Goal: Use online tool/utility: Utilize a website feature to perform a specific function

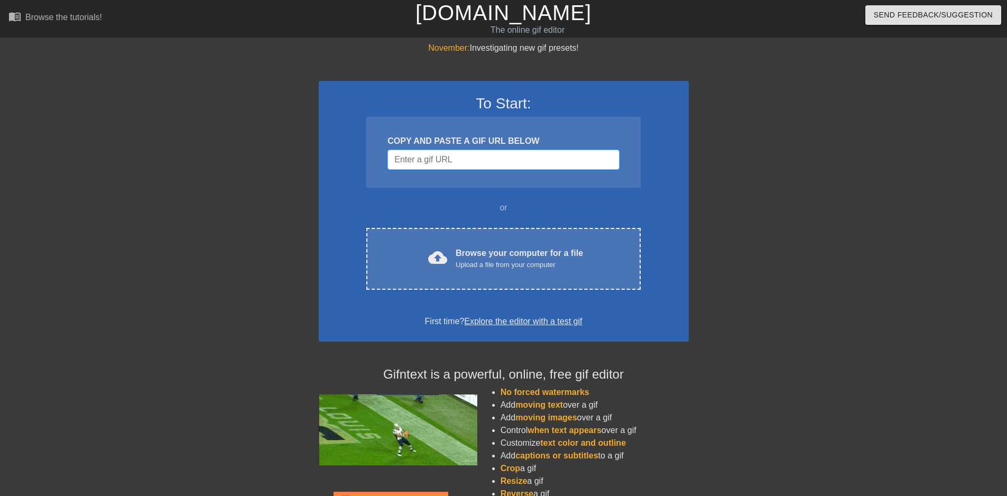
click at [501, 161] on input "Username" at bounding box center [504, 160] width 232 height 20
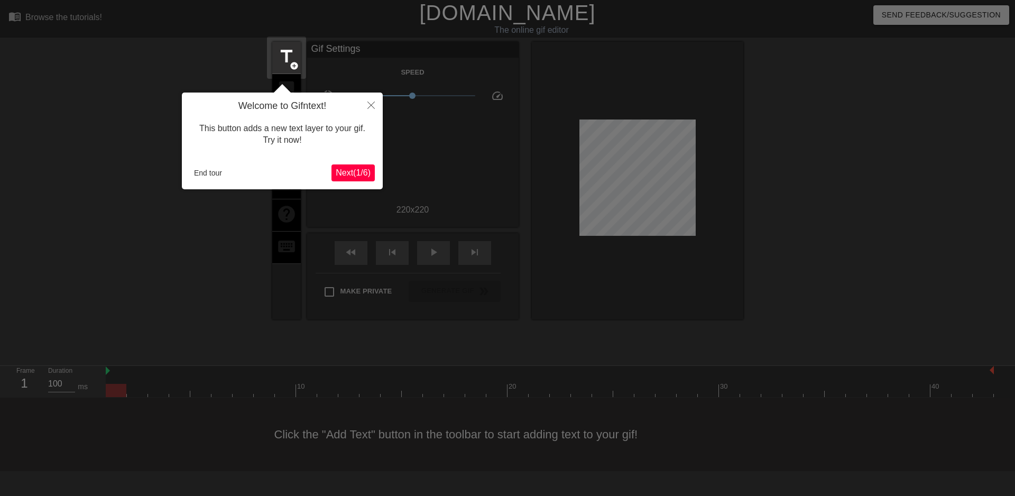
click at [519, 164] on div at bounding box center [507, 248] width 1015 height 496
click at [372, 107] on icon "Close" at bounding box center [370, 105] width 7 height 7
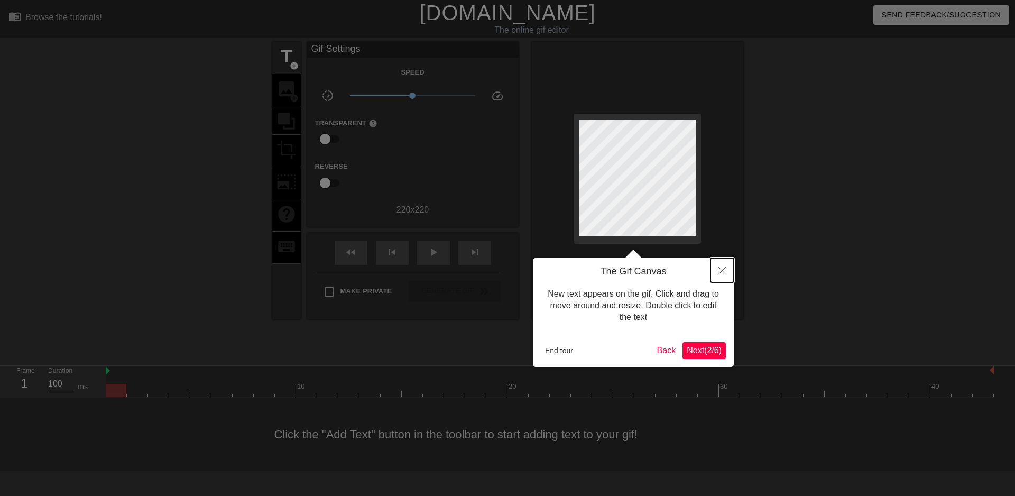
click at [725, 268] on icon "Close" at bounding box center [722, 270] width 7 height 7
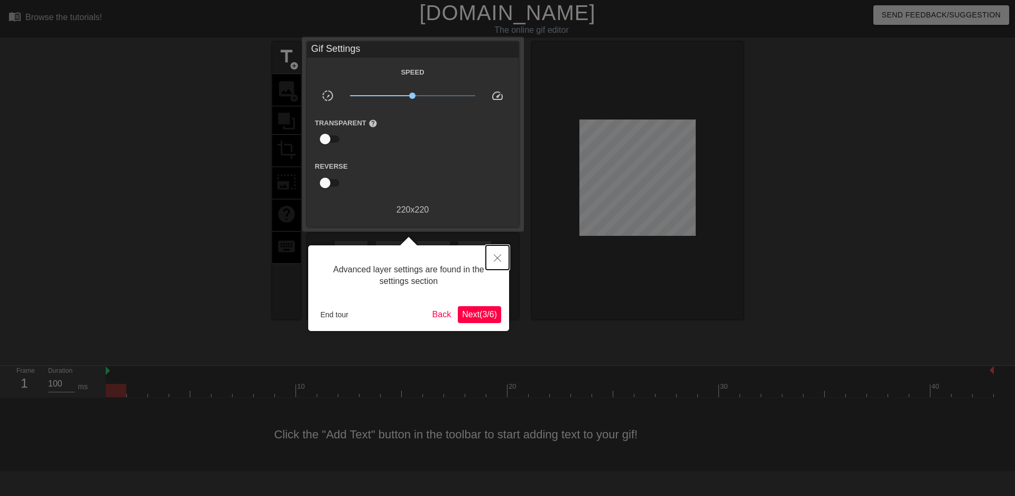
click at [498, 260] on icon "Close" at bounding box center [497, 257] width 7 height 7
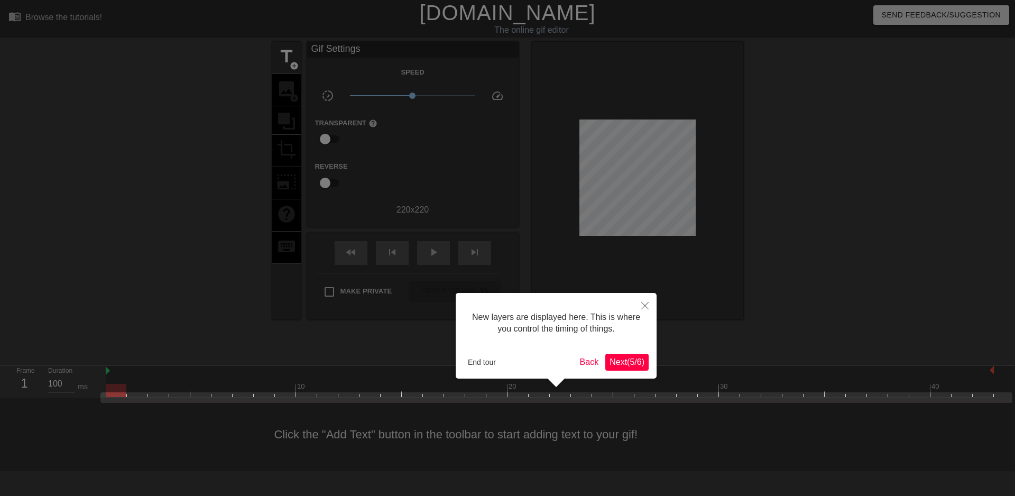
scroll to position [9, 0]
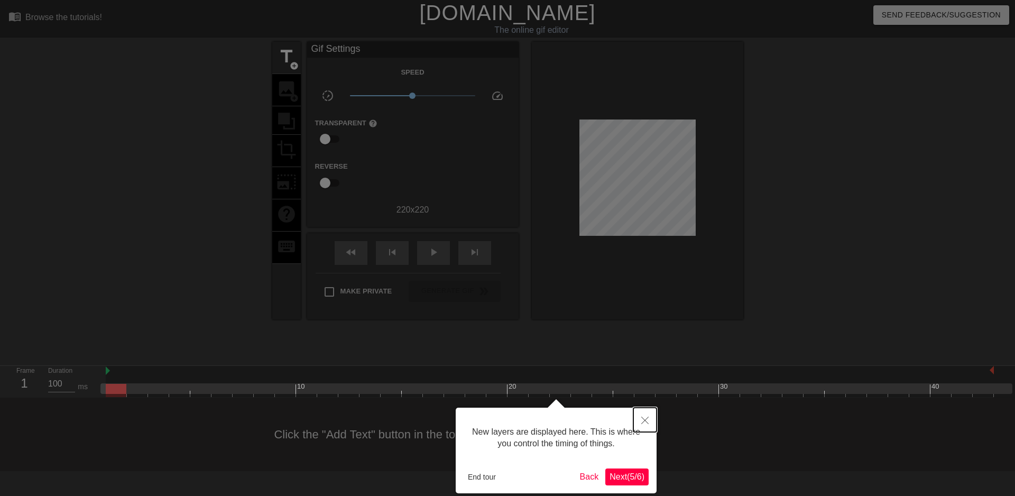
click at [641, 420] on button "Close" at bounding box center [644, 420] width 23 height 24
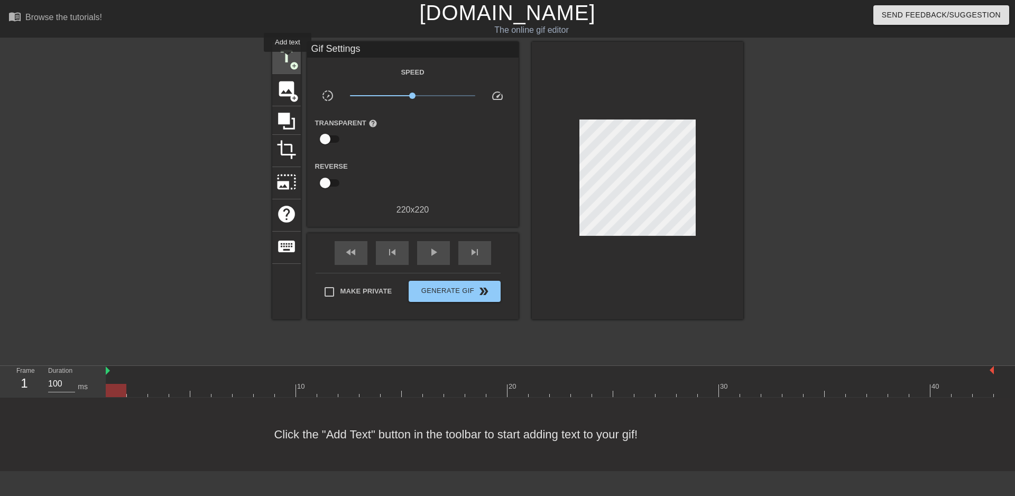
click at [282, 57] on span "title" at bounding box center [287, 57] width 20 height 20
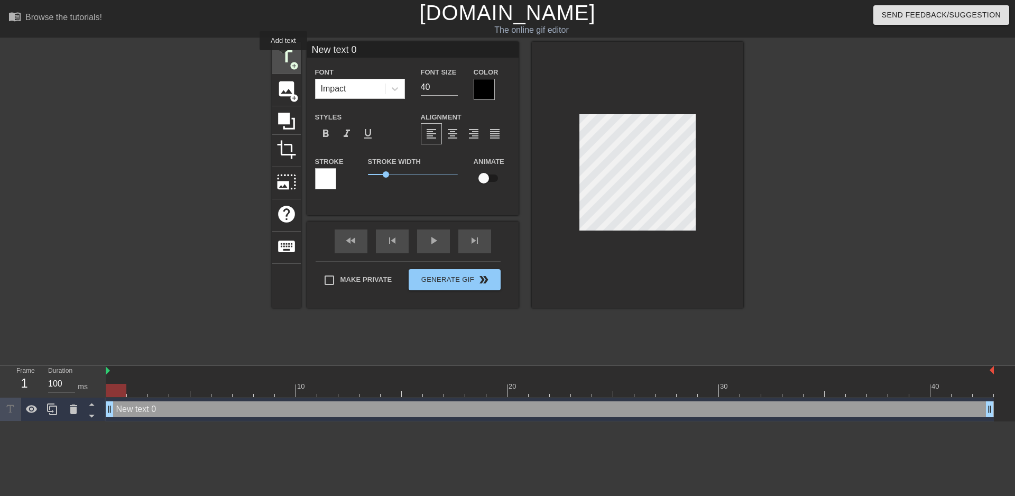
scroll to position [0, 0]
click at [486, 92] on div at bounding box center [484, 89] width 21 height 21
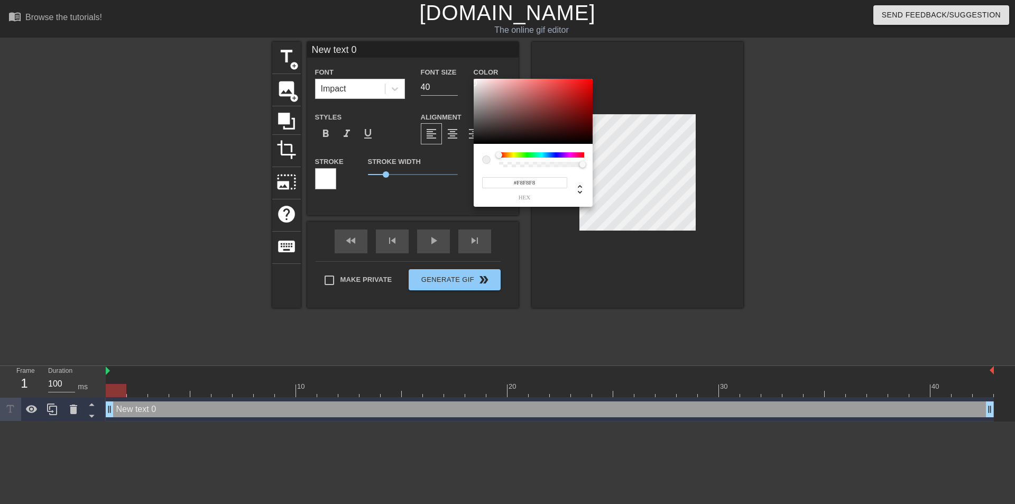
type input "#FFFFFF"
drag, startPoint x: 490, startPoint y: 103, endPoint x: 470, endPoint y: 69, distance: 39.4
click at [470, 69] on div "#FFFFFF hex" at bounding box center [507, 252] width 1015 height 504
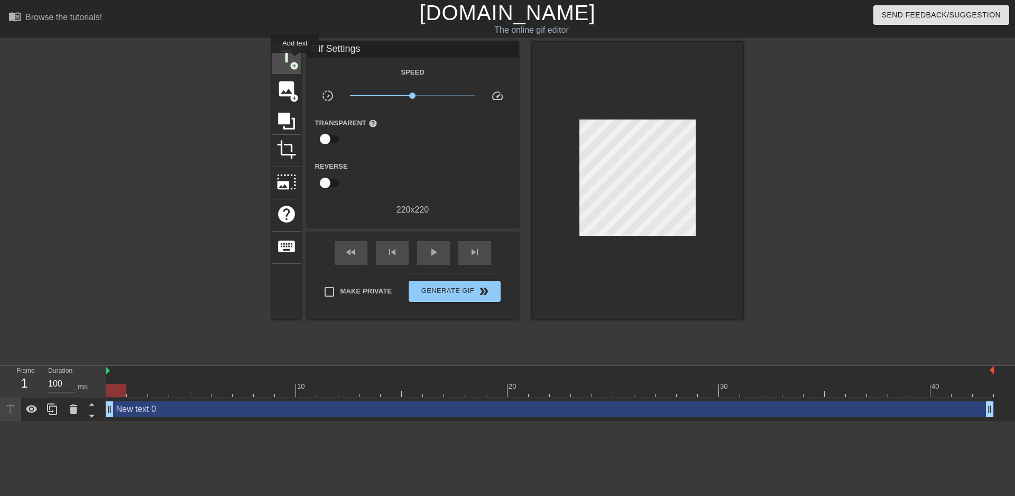
click at [295, 60] on span "title" at bounding box center [287, 57] width 20 height 20
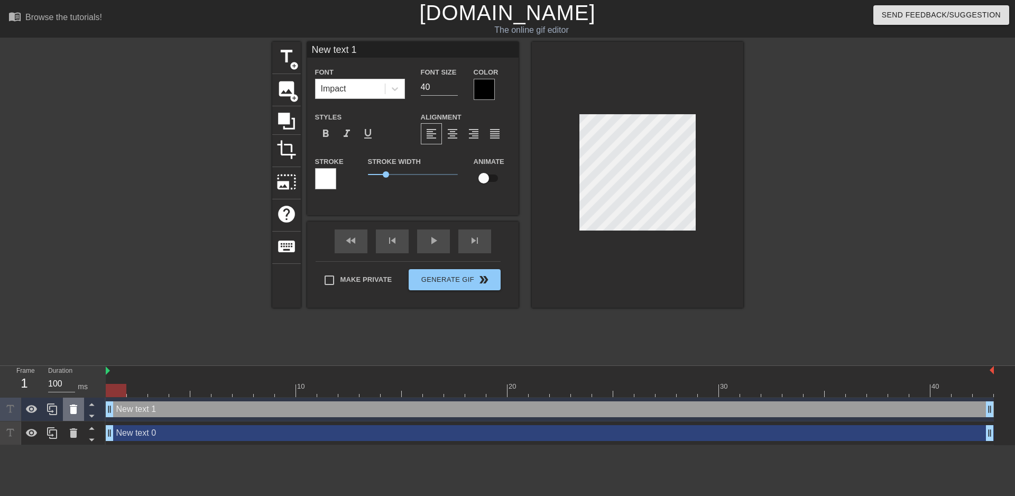
click at [74, 412] on icon at bounding box center [73, 409] width 7 height 10
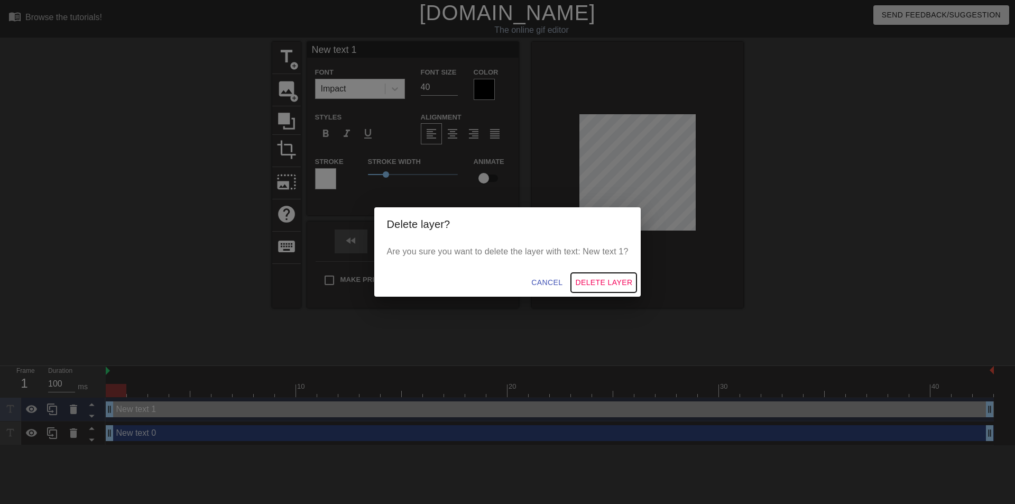
click at [597, 282] on span "Delete Layer" at bounding box center [603, 282] width 57 height 13
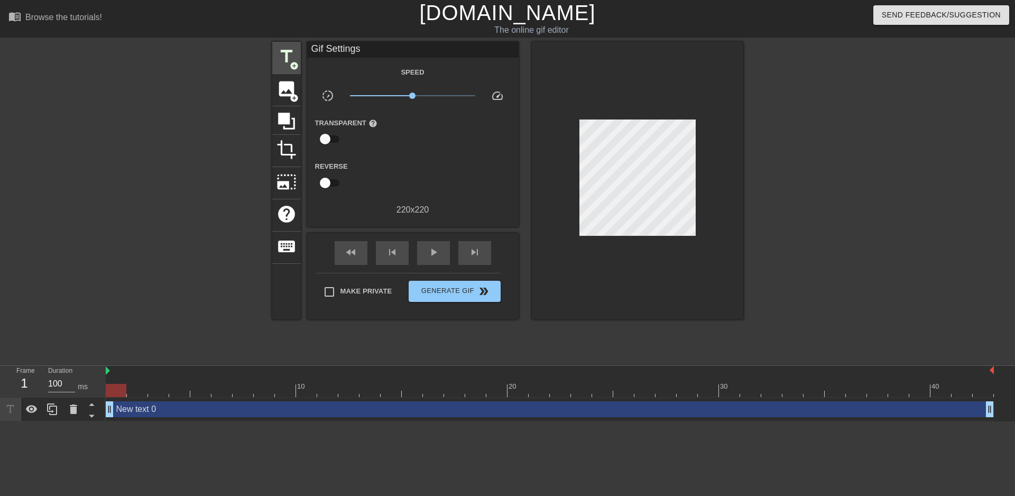
click at [282, 59] on span "title" at bounding box center [287, 57] width 20 height 20
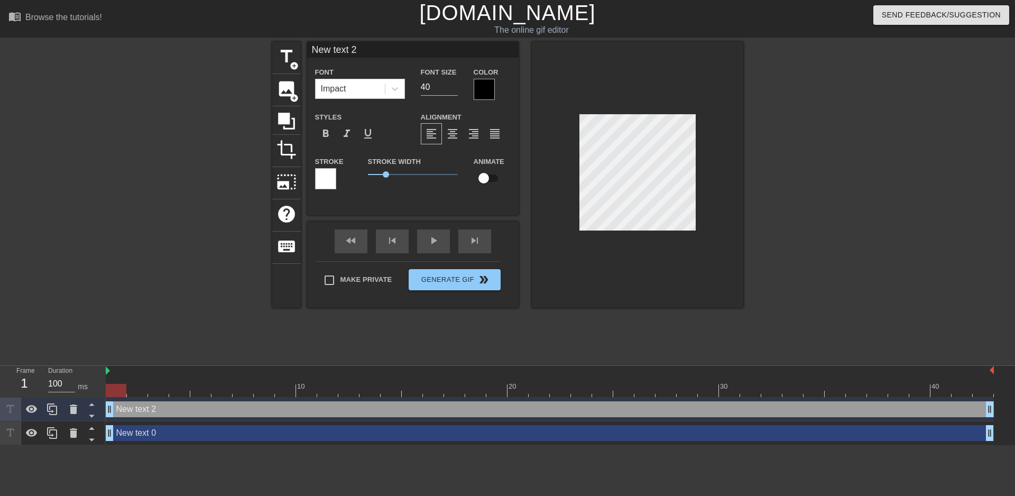
click at [488, 93] on div at bounding box center [484, 89] width 21 height 21
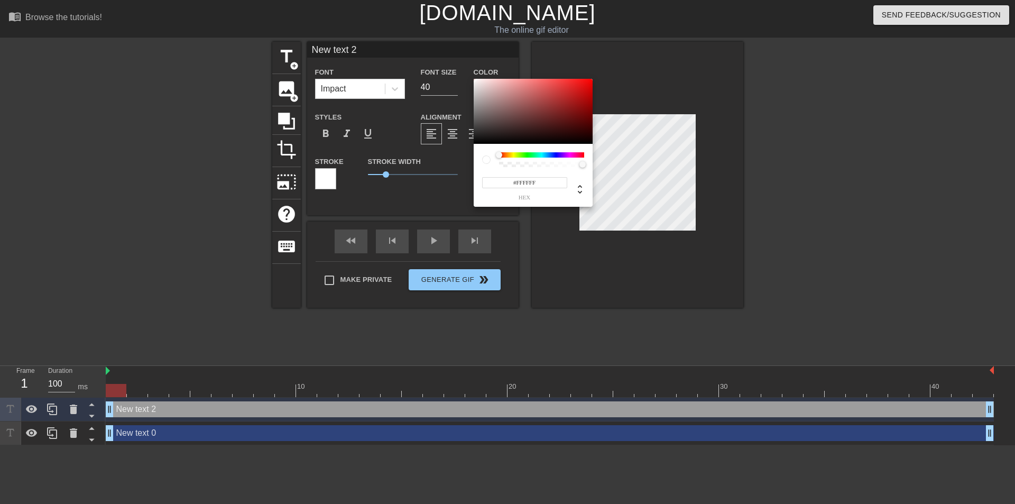
drag, startPoint x: 502, startPoint y: 113, endPoint x: 463, endPoint y: 65, distance: 62.1
click at [463, 65] on div "#FFFFFF hex" at bounding box center [507, 252] width 1015 height 504
type input "255"
type input "1"
drag, startPoint x: 582, startPoint y: 167, endPoint x: 596, endPoint y: 167, distance: 14.3
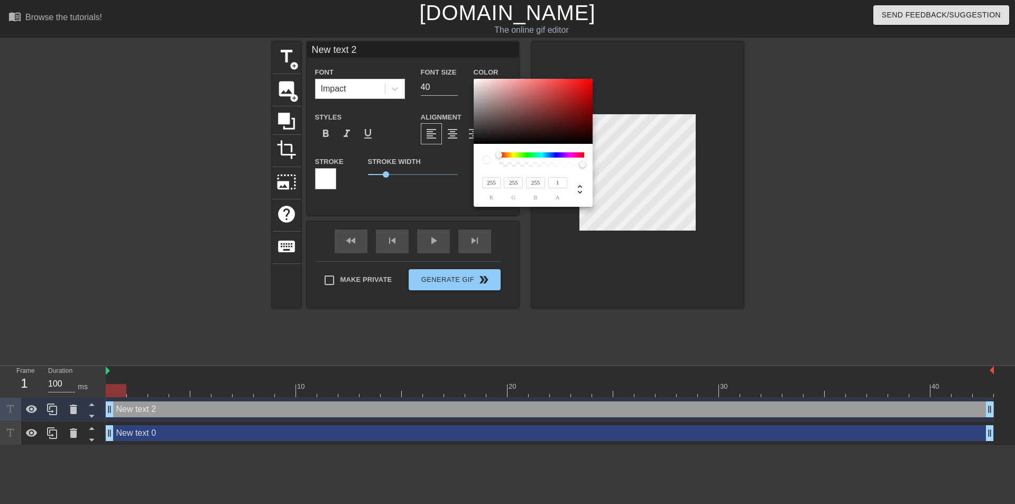
click at [596, 167] on div "255 r 255 g 255 b 1 a" at bounding box center [507, 252] width 1015 height 504
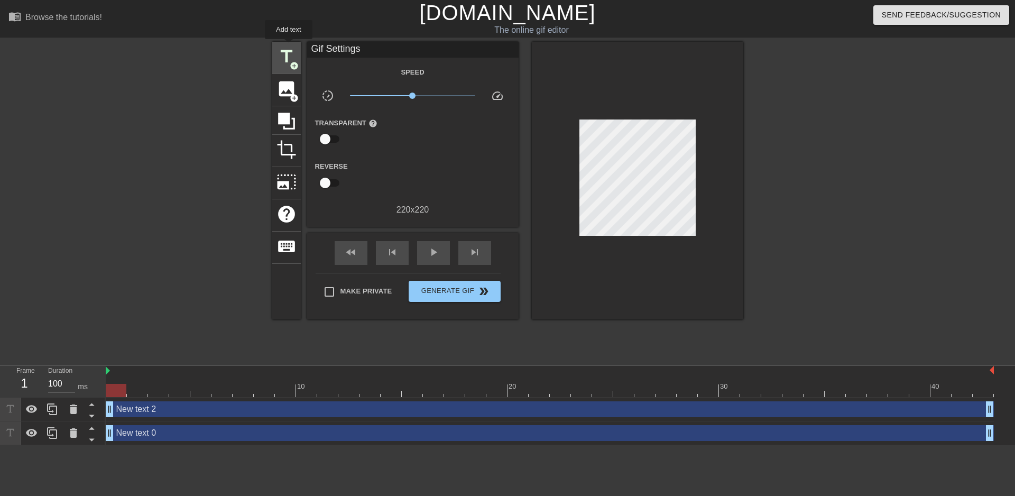
click at [289, 47] on span "title" at bounding box center [287, 57] width 20 height 20
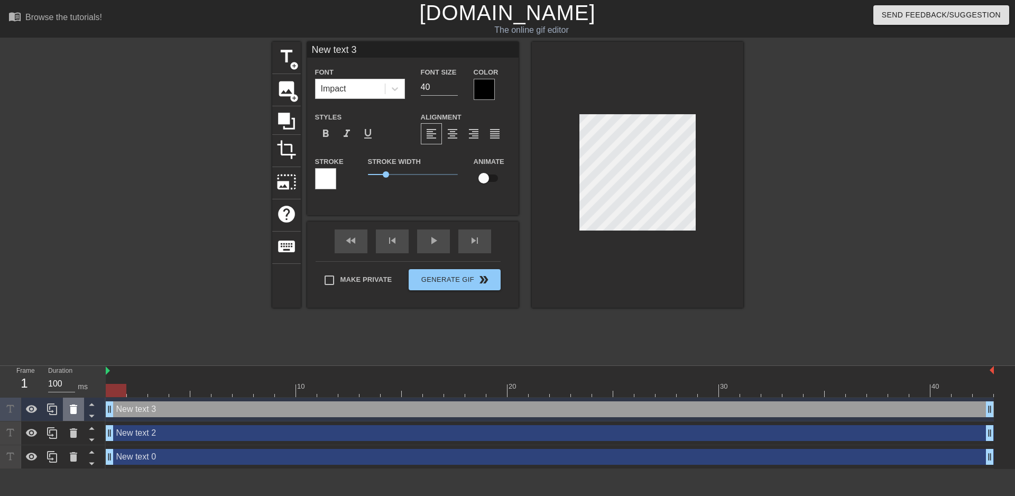
click at [72, 413] on icon at bounding box center [73, 409] width 7 height 10
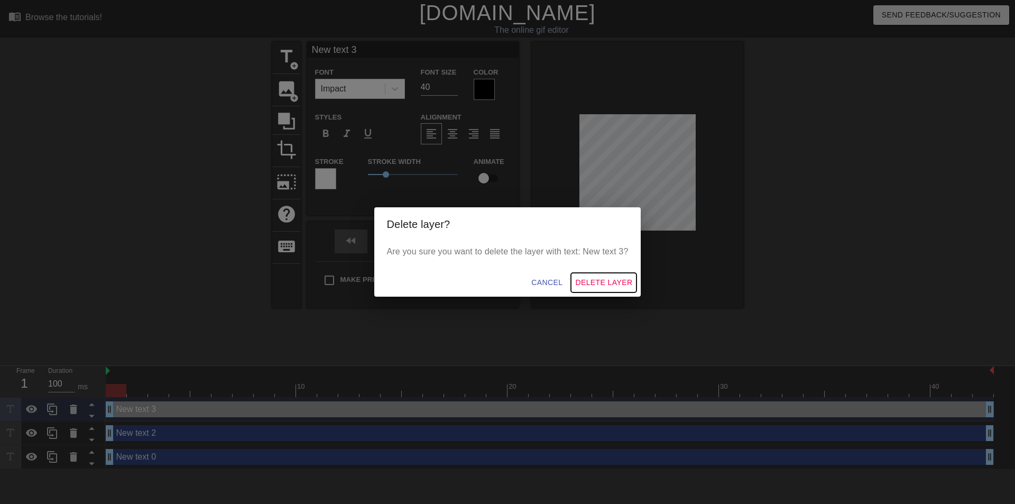
click at [571, 282] on button "Delete Layer" at bounding box center [604, 283] width 66 height 20
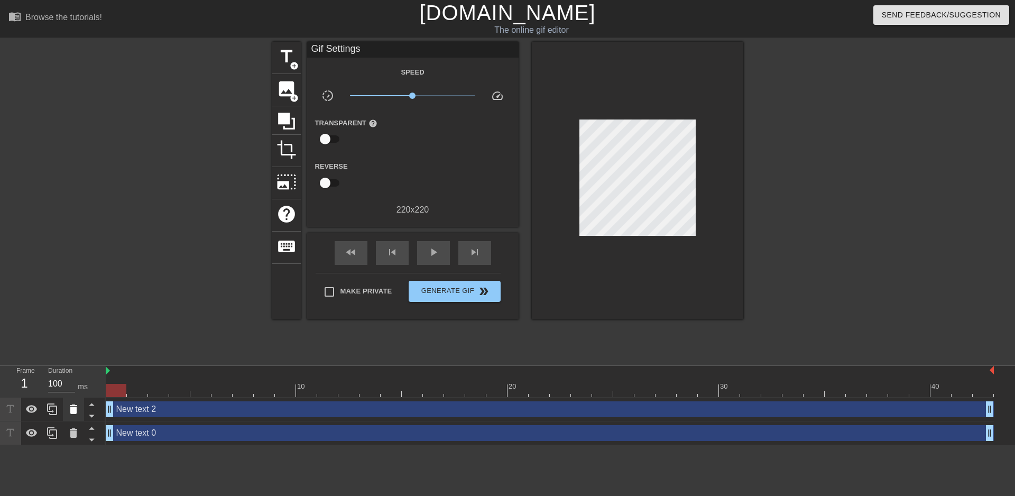
click at [76, 412] on icon at bounding box center [73, 409] width 7 height 10
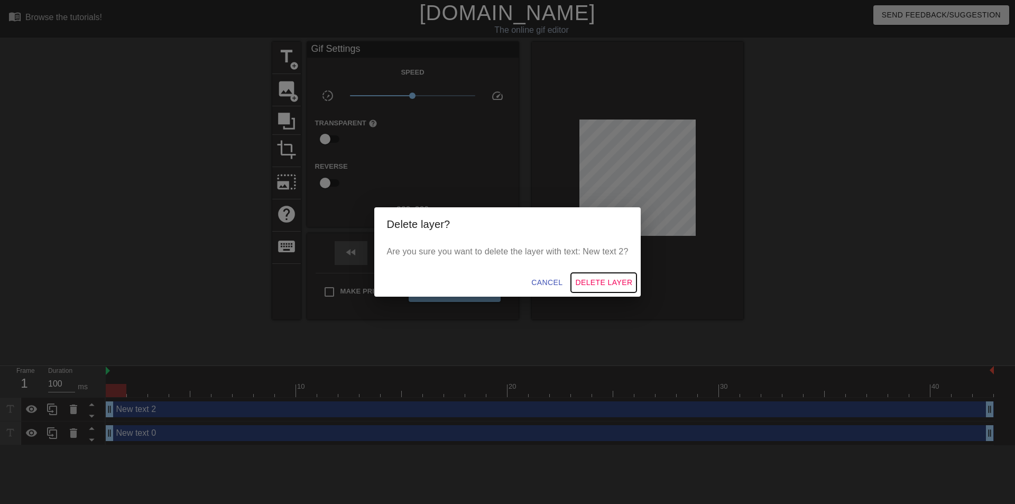
click at [586, 282] on span "Delete Layer" at bounding box center [603, 282] width 57 height 13
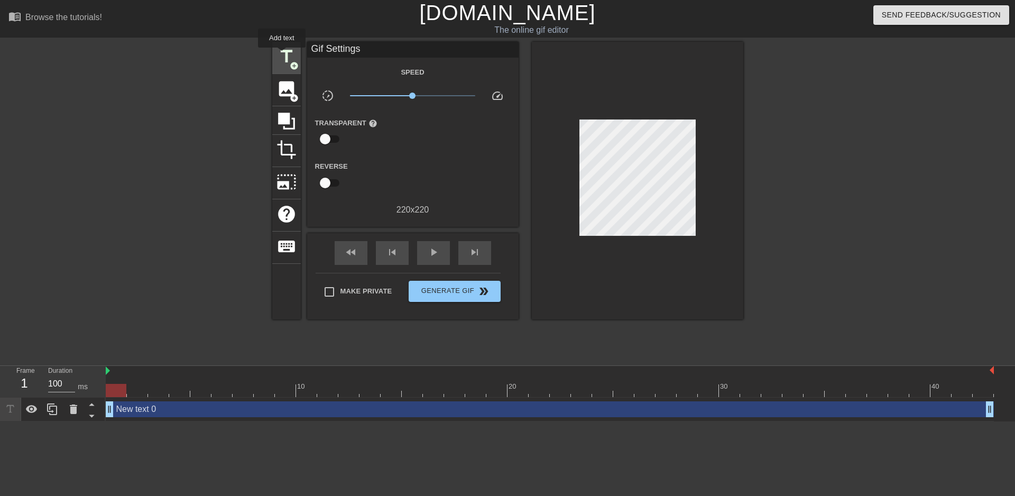
click at [282, 55] on span "title" at bounding box center [287, 57] width 20 height 20
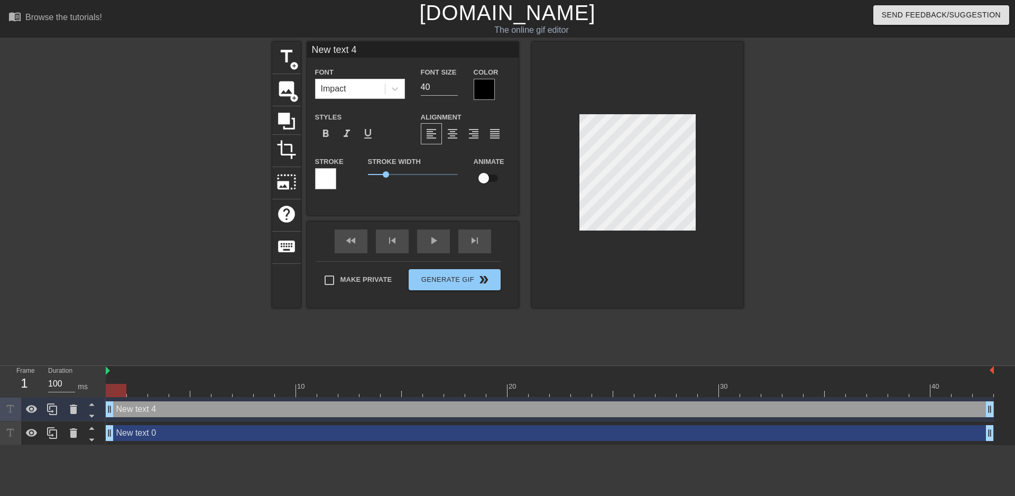
click at [484, 89] on div at bounding box center [484, 89] width 21 height 21
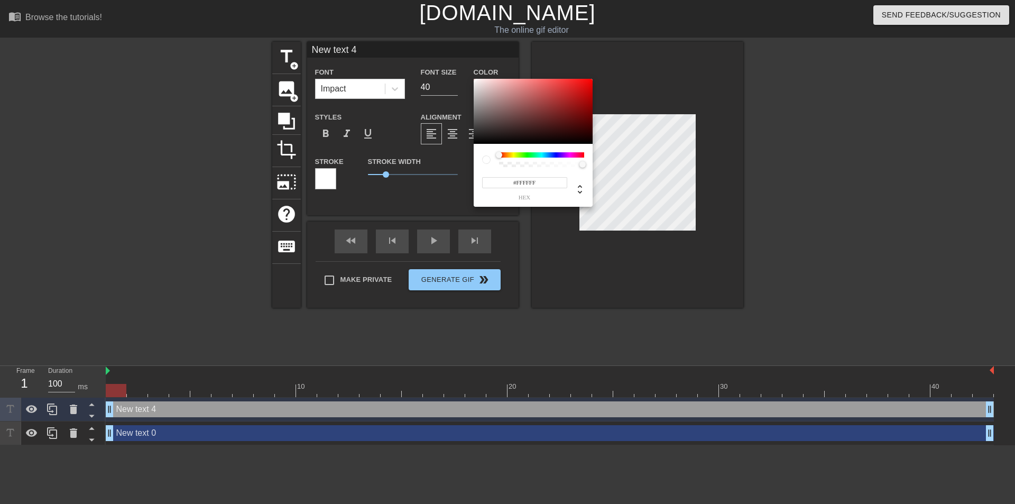
drag, startPoint x: 496, startPoint y: 121, endPoint x: 454, endPoint y: 56, distance: 78.0
click at [454, 56] on div "#FFFFFF hex" at bounding box center [507, 252] width 1015 height 504
click at [511, 185] on input "#FFFFFF" at bounding box center [524, 182] width 85 height 11
click at [522, 196] on span "hex" at bounding box center [524, 198] width 85 height 6
click at [476, 83] on div at bounding box center [479, 86] width 6 height 6
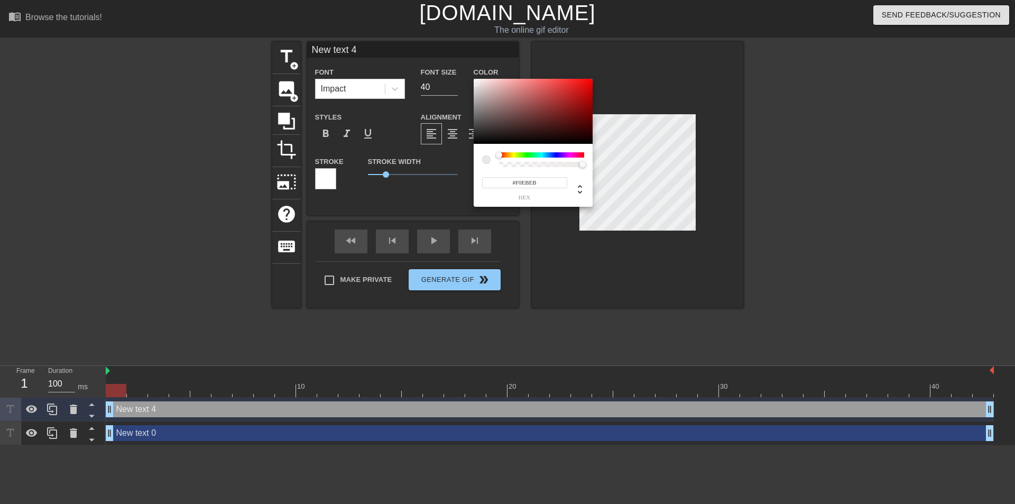
type input "#FFFFFF"
drag, startPoint x: 476, startPoint y: 83, endPoint x: 466, endPoint y: 66, distance: 20.0
click at [466, 66] on div "#FFFFFF hex" at bounding box center [507, 252] width 1015 height 504
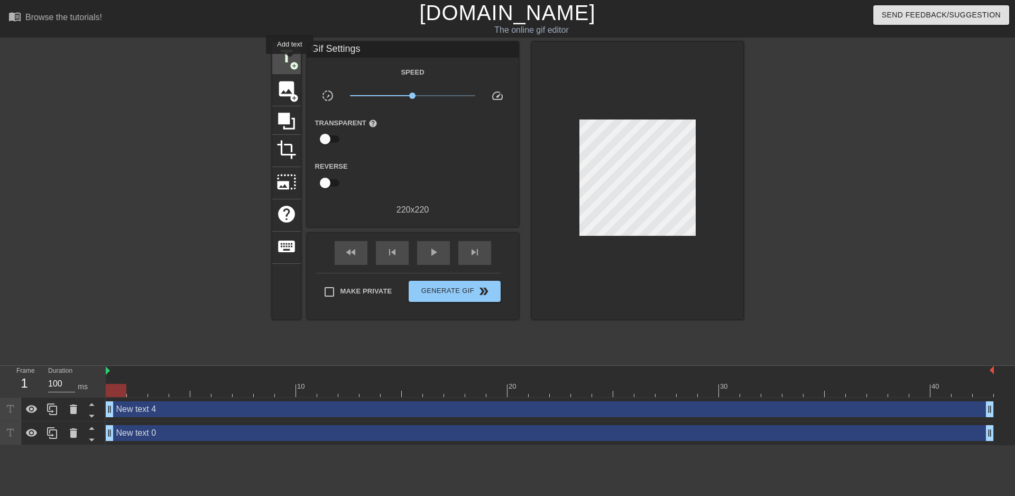
click at [290, 61] on span "add_circle" at bounding box center [294, 65] width 9 height 9
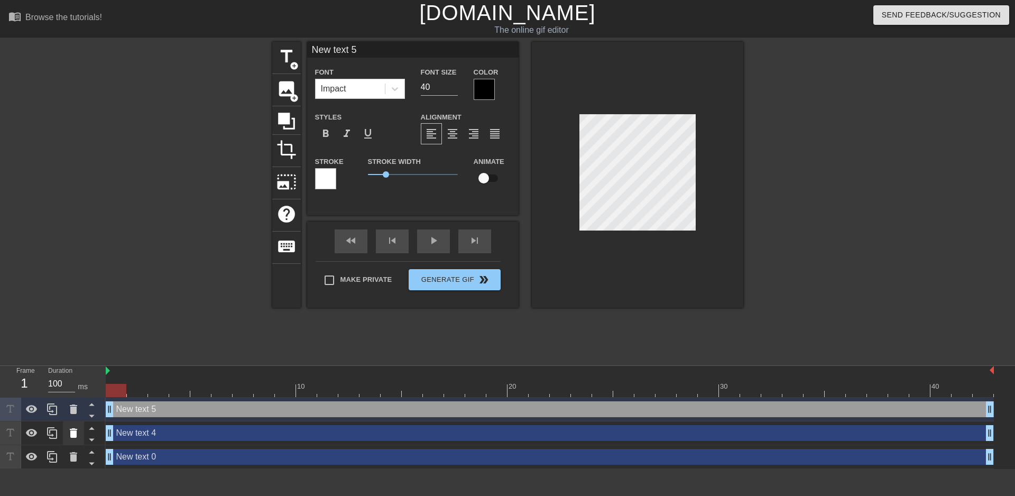
click at [74, 430] on icon at bounding box center [73, 433] width 7 height 10
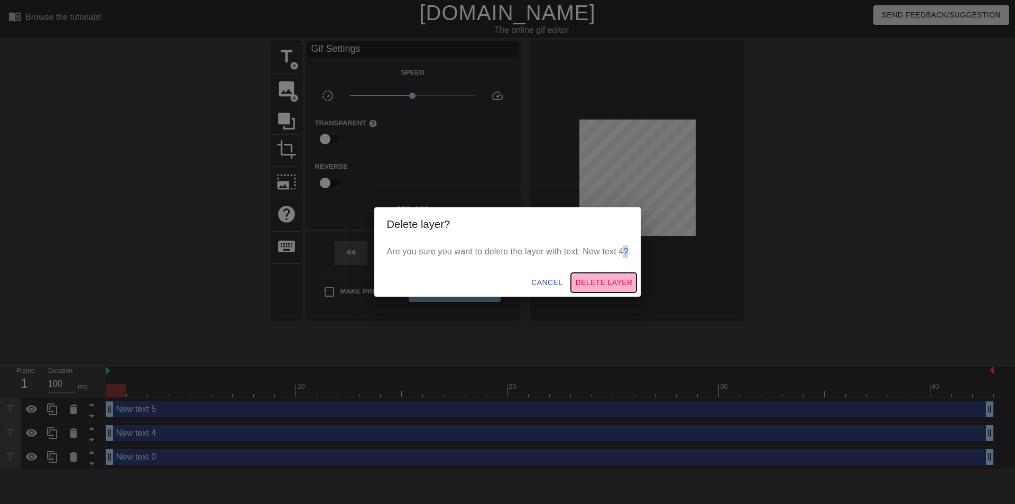
click at [599, 277] on span "Delete Layer" at bounding box center [603, 282] width 57 height 13
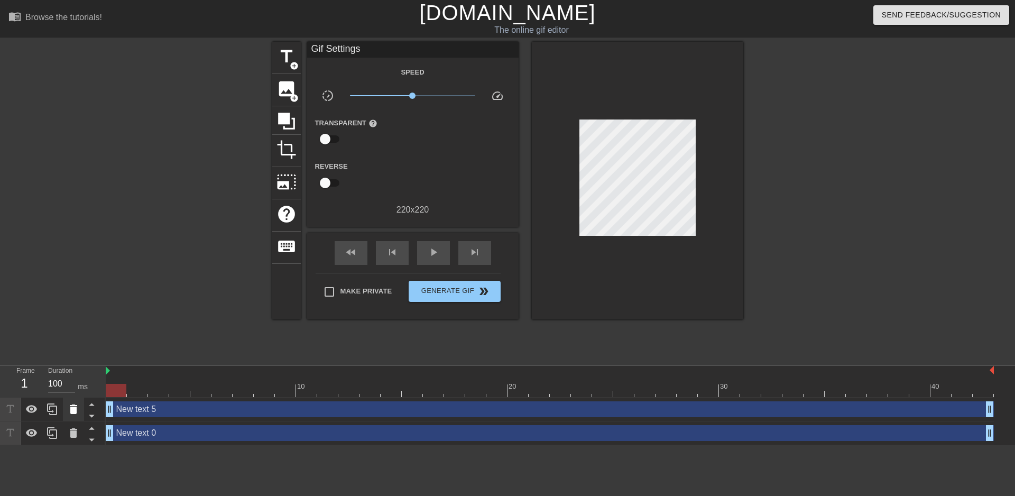
click at [73, 411] on icon at bounding box center [73, 409] width 7 height 10
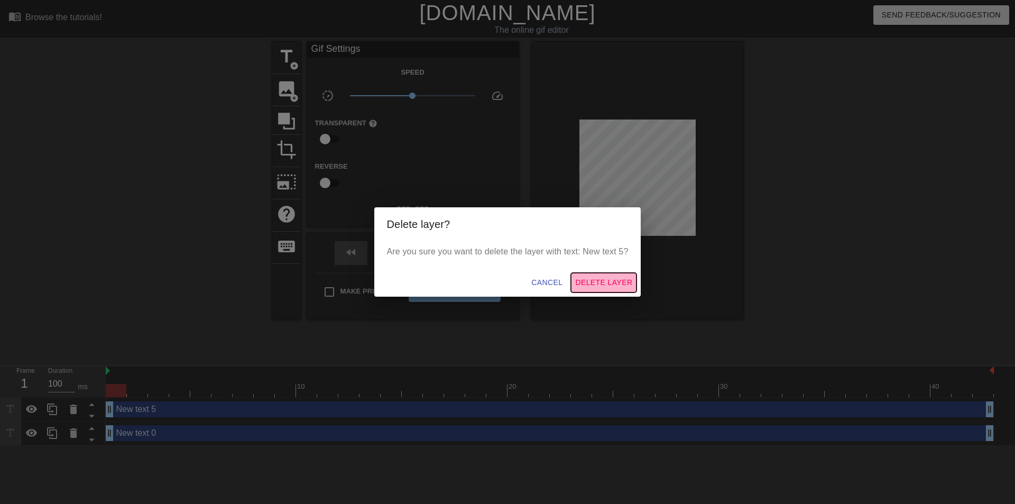
click at [583, 282] on span "Delete Layer" at bounding box center [603, 282] width 57 height 13
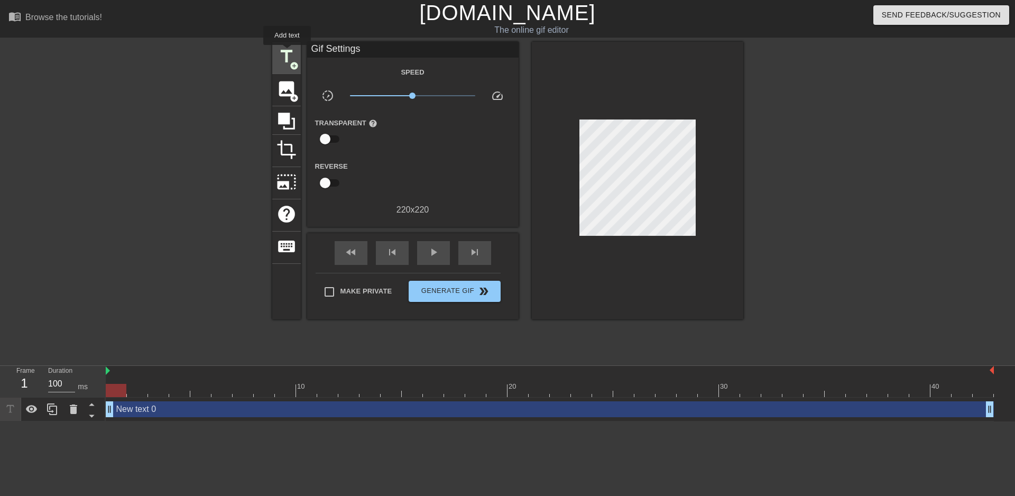
click at [287, 52] on span "title" at bounding box center [287, 57] width 20 height 20
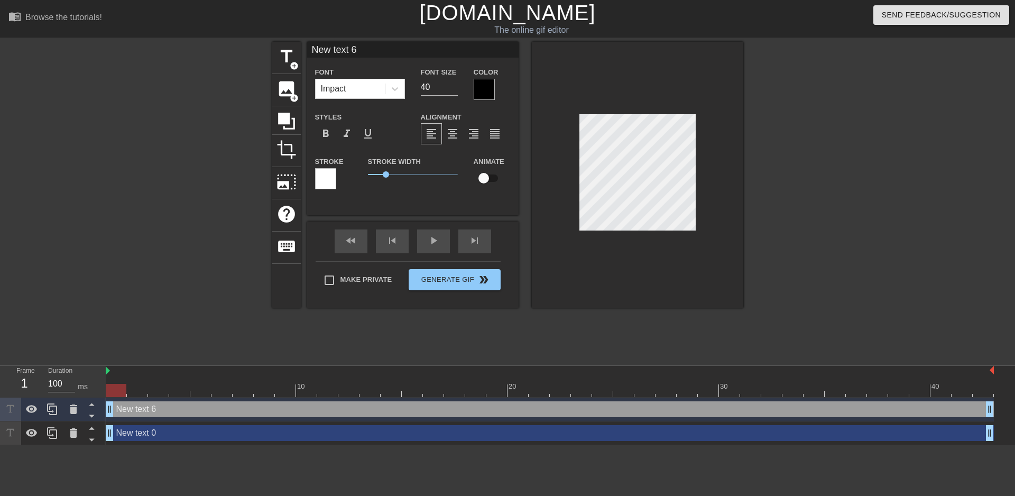
click at [486, 87] on div at bounding box center [484, 89] width 21 height 21
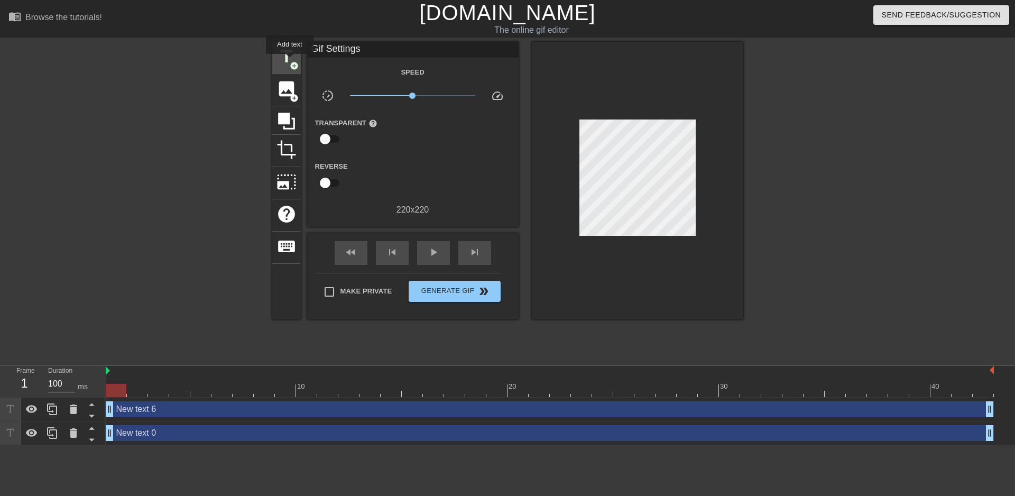
click at [290, 61] on span "add_circle" at bounding box center [294, 65] width 9 height 9
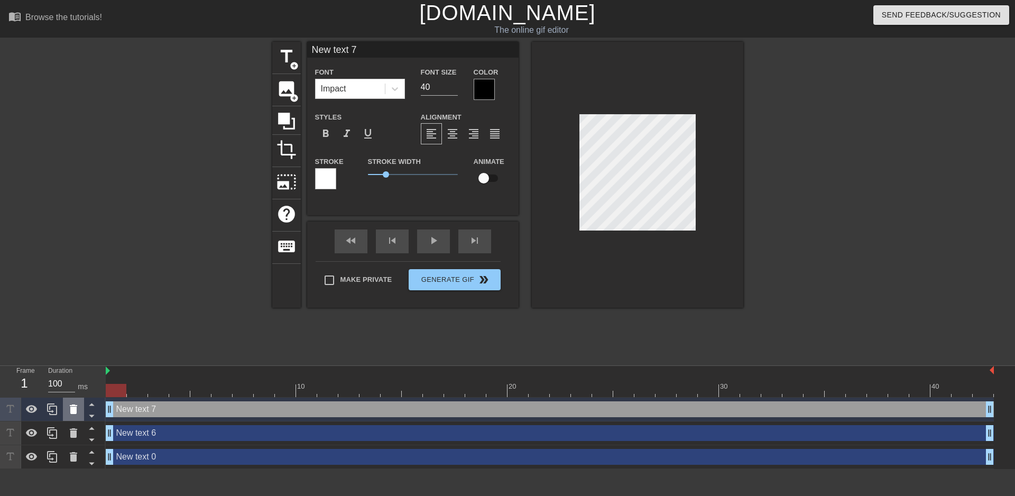
click at [76, 410] on icon at bounding box center [73, 409] width 7 height 10
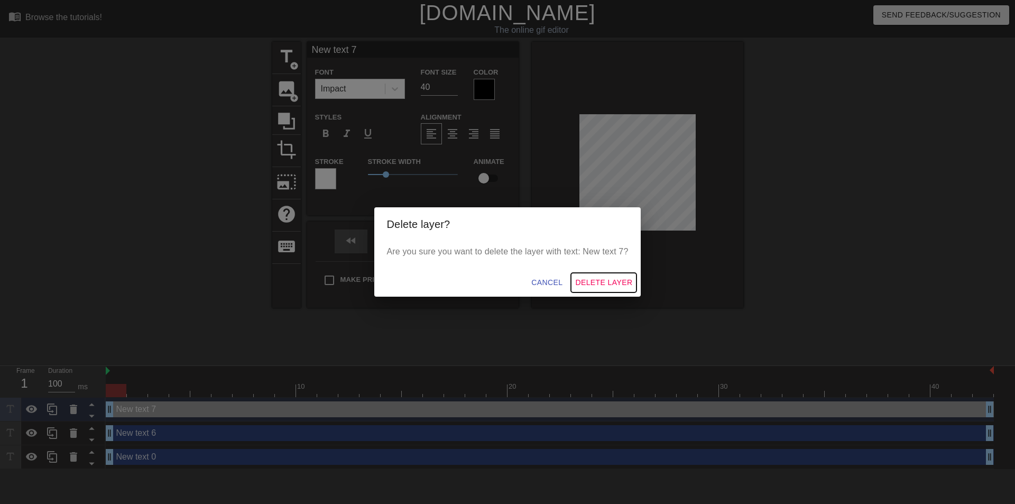
click at [612, 283] on span "Delete Layer" at bounding box center [603, 282] width 57 height 13
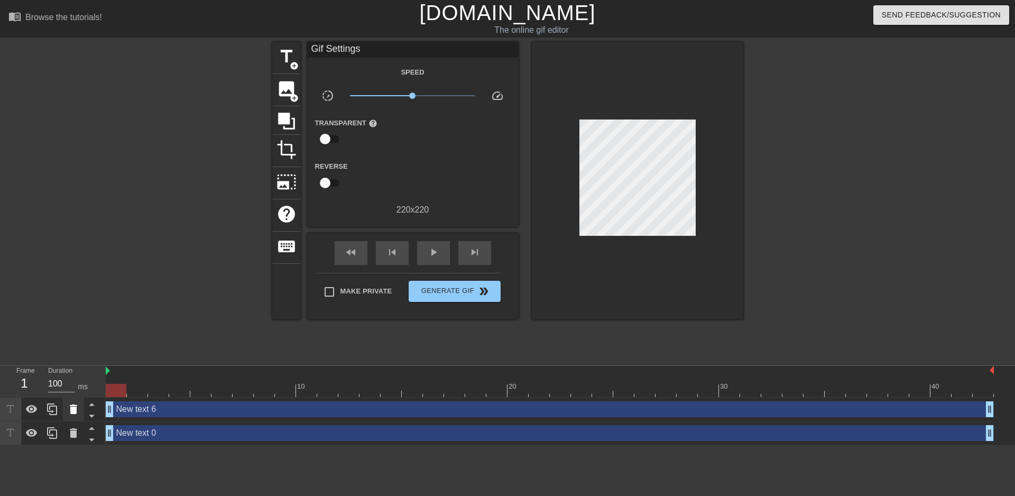
click at [72, 414] on icon at bounding box center [73, 409] width 7 height 10
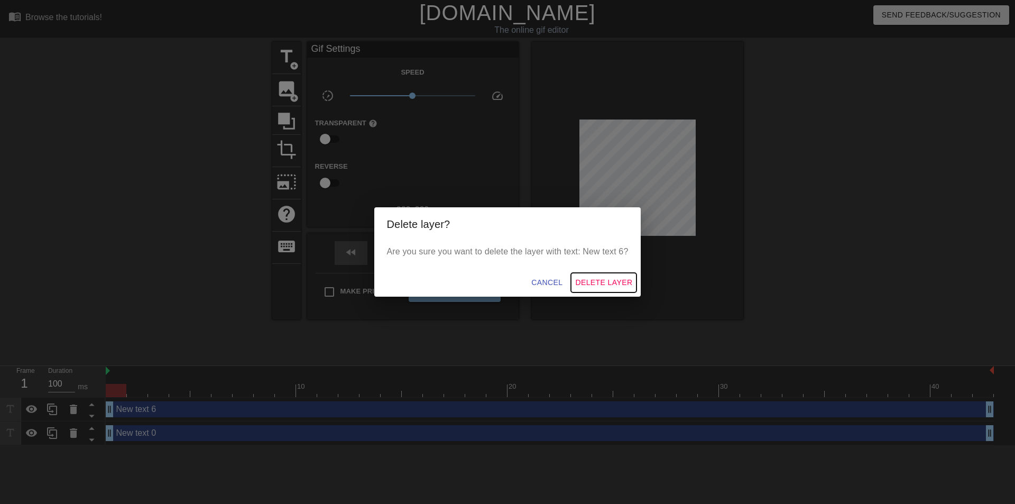
click at [627, 280] on span "Delete Layer" at bounding box center [603, 282] width 57 height 13
click at [627, 280] on div at bounding box center [637, 181] width 211 height 278
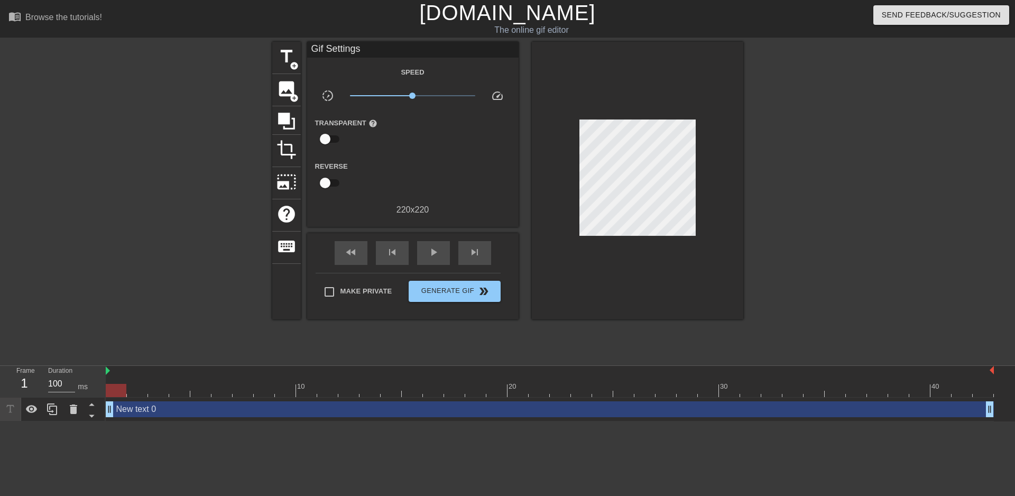
click at [194, 411] on div "New text 0 drag_handle drag_handle" at bounding box center [550, 409] width 888 height 16
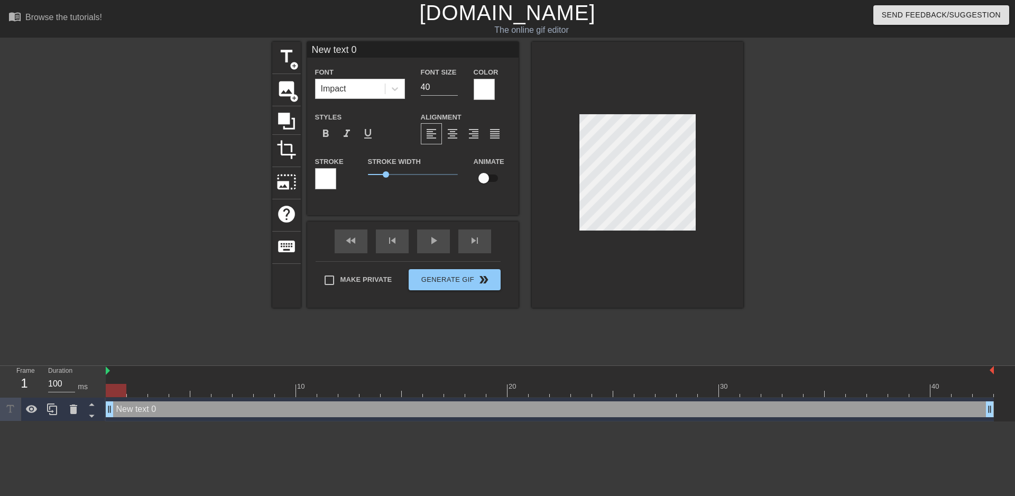
click at [483, 85] on div at bounding box center [484, 89] width 21 height 21
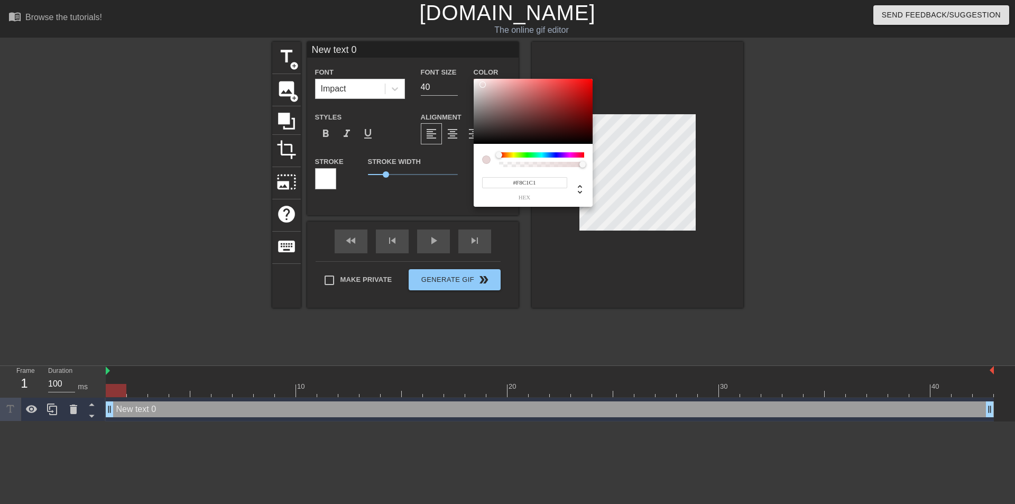
type input "#FFFFFF"
drag, startPoint x: 480, startPoint y: 86, endPoint x: 464, endPoint y: 73, distance: 20.3
click at [464, 73] on div "#FFFFFF hex" at bounding box center [507, 252] width 1015 height 504
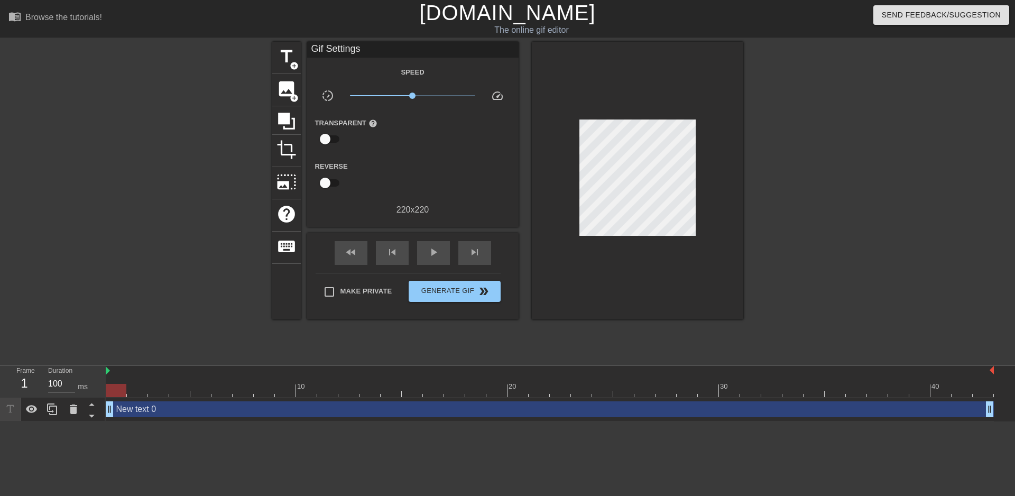
click at [251, 408] on div "New text 0 drag_handle drag_handle" at bounding box center [550, 409] width 888 height 16
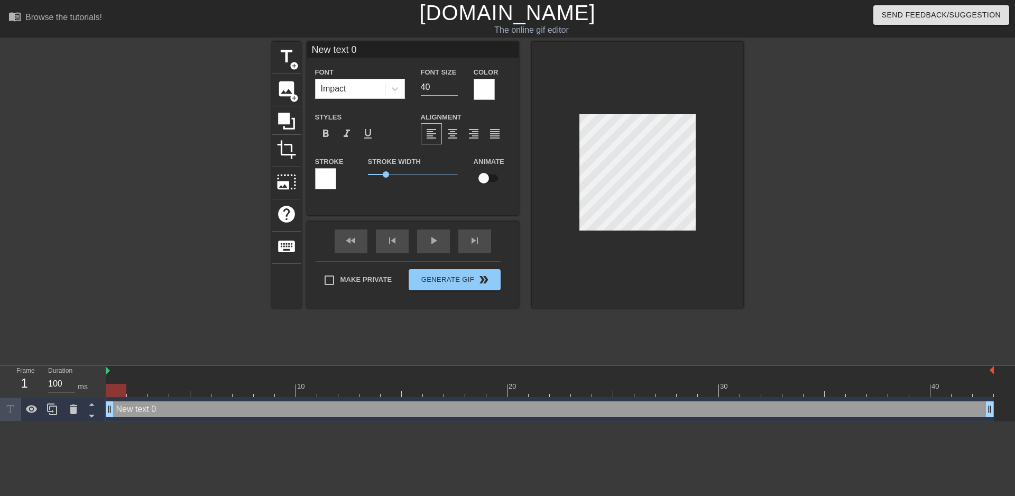
click at [332, 174] on div at bounding box center [325, 178] width 21 height 21
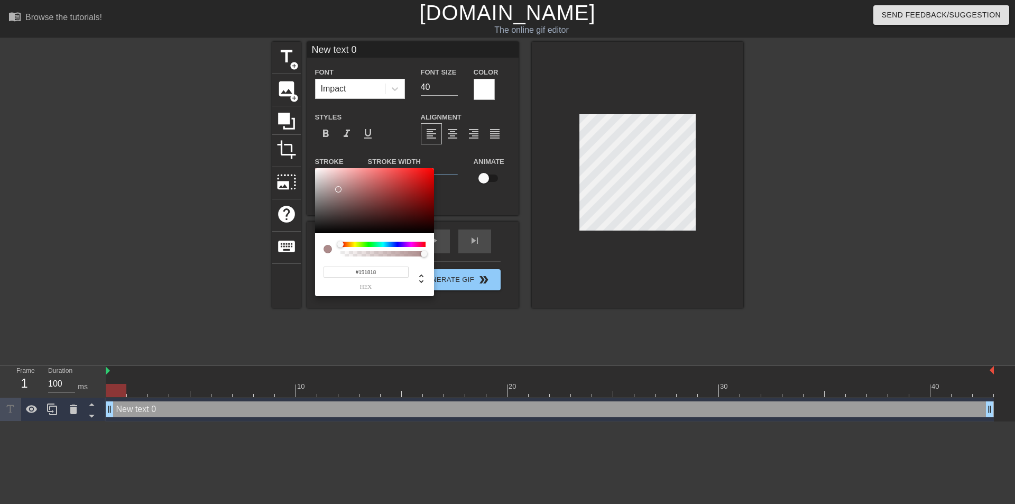
type input "#000000"
drag, startPoint x: 338, startPoint y: 184, endPoint x: 311, endPoint y: 255, distance: 76.3
click at [311, 255] on div "#000000 hex" at bounding box center [507, 252] width 1015 height 504
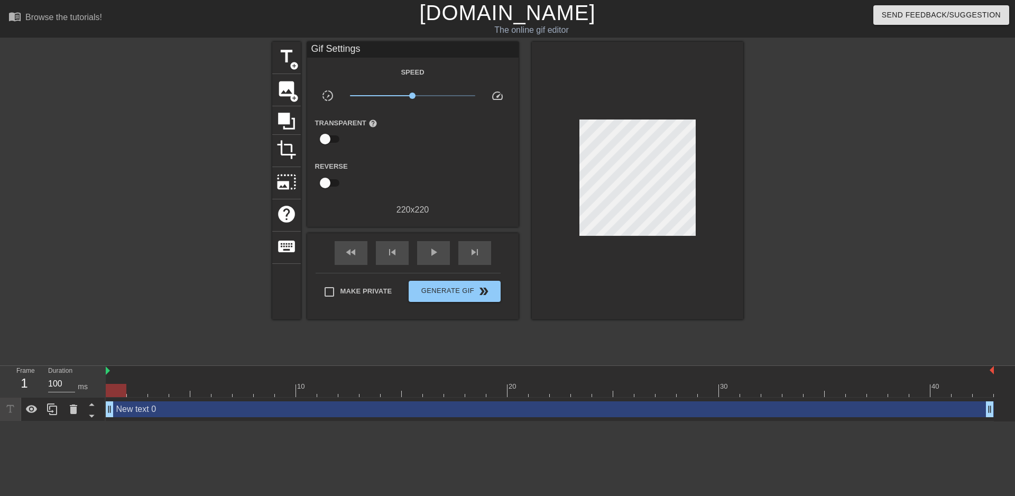
click at [316, 409] on div "New text 0 drag_handle drag_handle" at bounding box center [550, 409] width 888 height 16
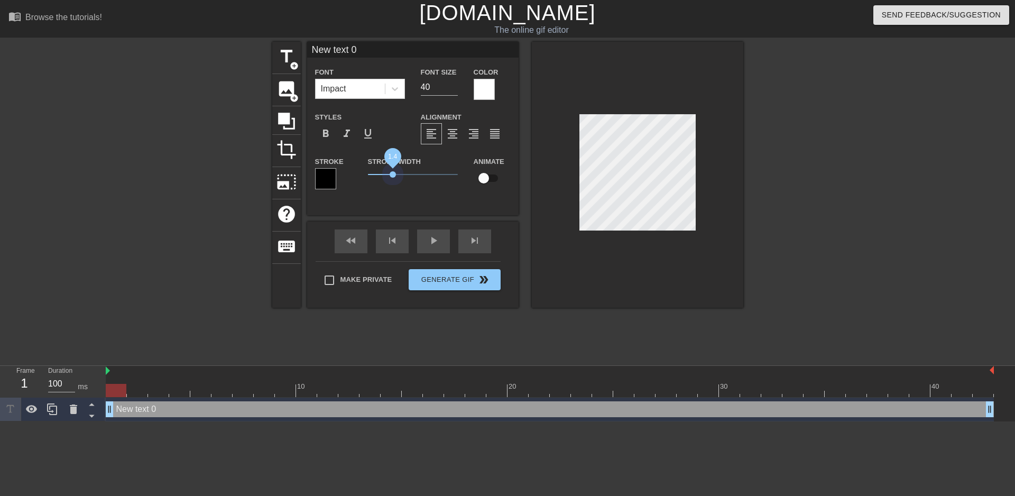
drag, startPoint x: 389, startPoint y: 178, endPoint x: 393, endPoint y: 192, distance: 14.5
click at [393, 192] on div "Stroke Width 1.4" at bounding box center [413, 177] width 106 height 44
click at [491, 178] on input "checkbox" at bounding box center [484, 178] width 60 height 20
checkbox input "true"
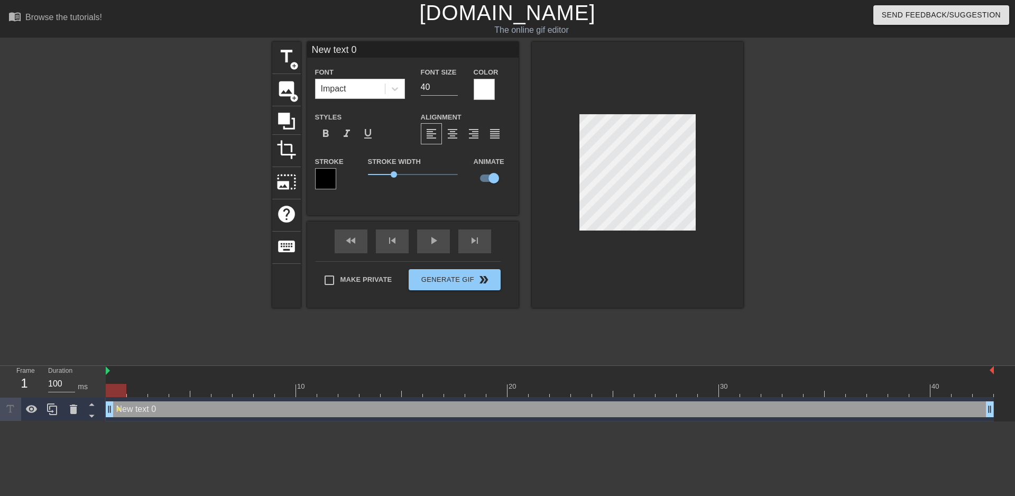
type input "New text"
type textarea "New text"
type input "New text"
type textarea "New text"
type input "New tex"
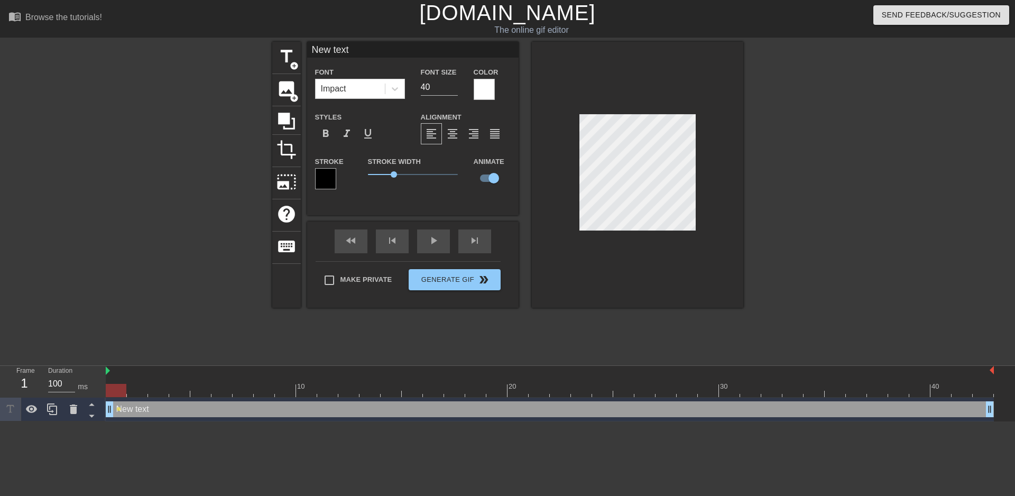
type textarea "New tex"
type input "New te"
type textarea "New te"
type input "New t"
type textarea "New t"
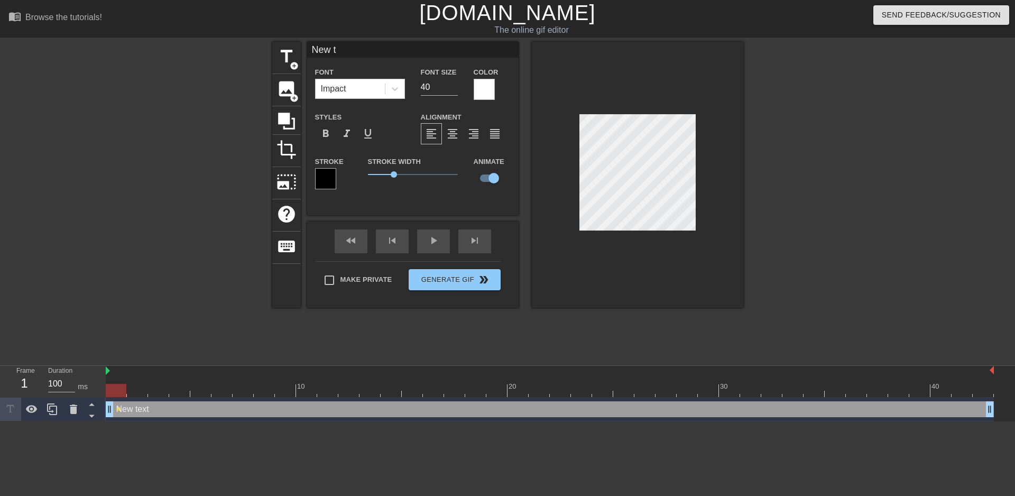
type input "New"
type textarea "New"
type input "New"
type textarea "New"
type input "Ne"
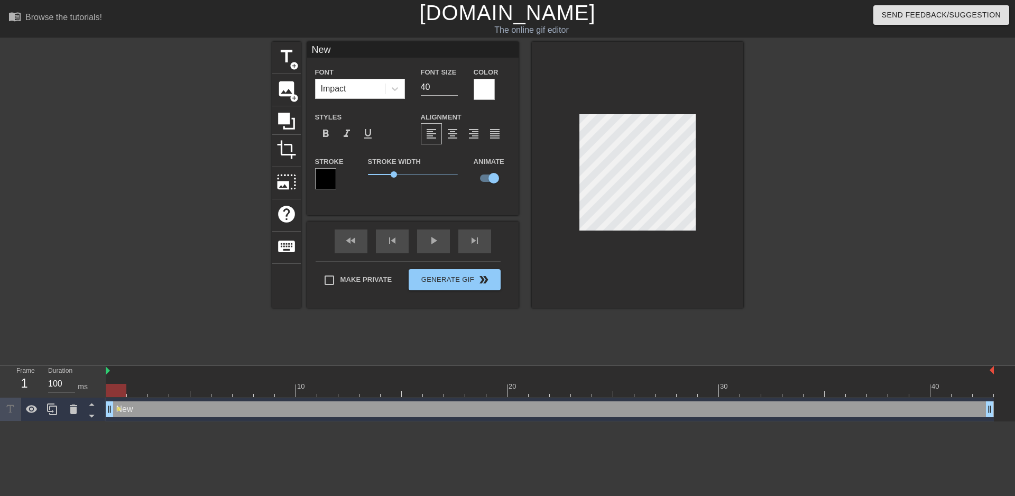
type textarea "Ne"
type input "N"
type textarea "N"
type input "G"
type textarea "G"
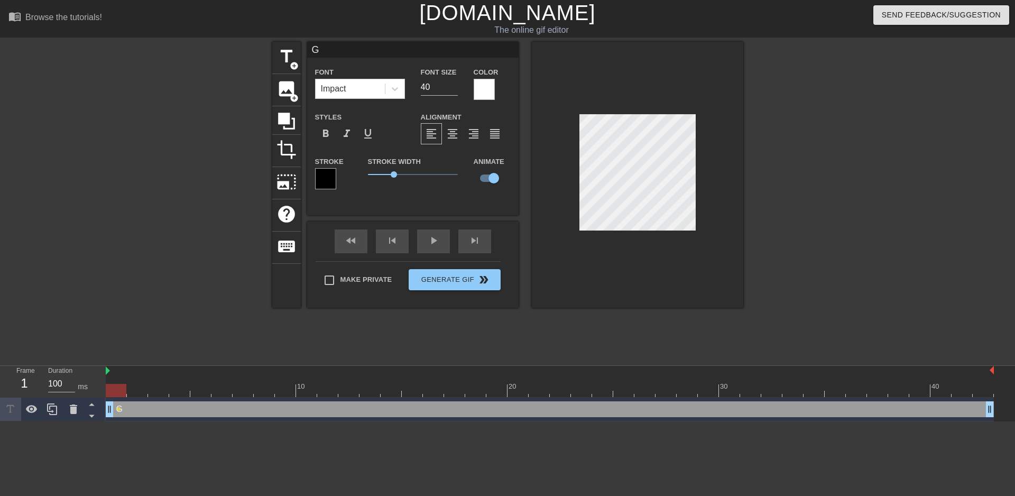
type input "GO"
type textarea "GO"
type input "GOO"
type textarea "GOO"
type input "GOOO"
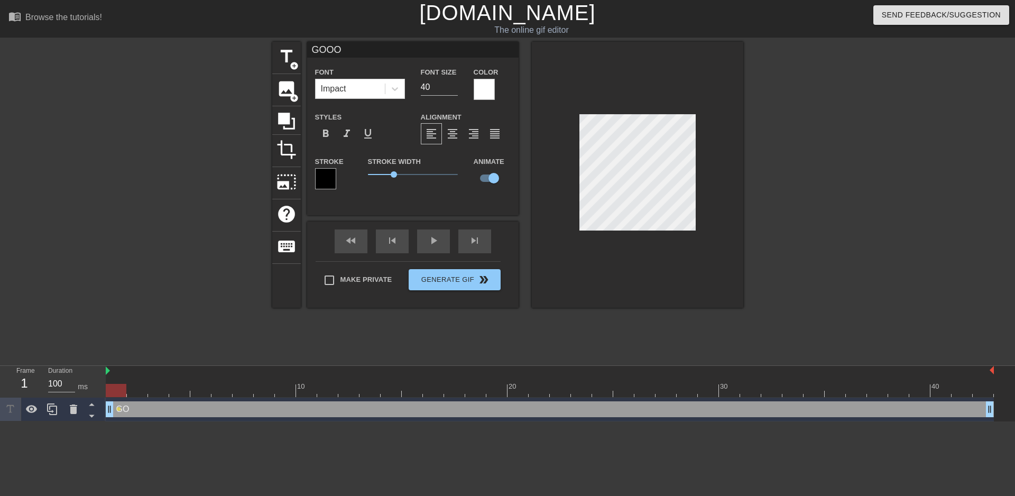
type textarea "GOOO"
type input "GOOOO"
type textarea "GOOOO"
type input "GOOOOO"
type textarea "GOOOOO"
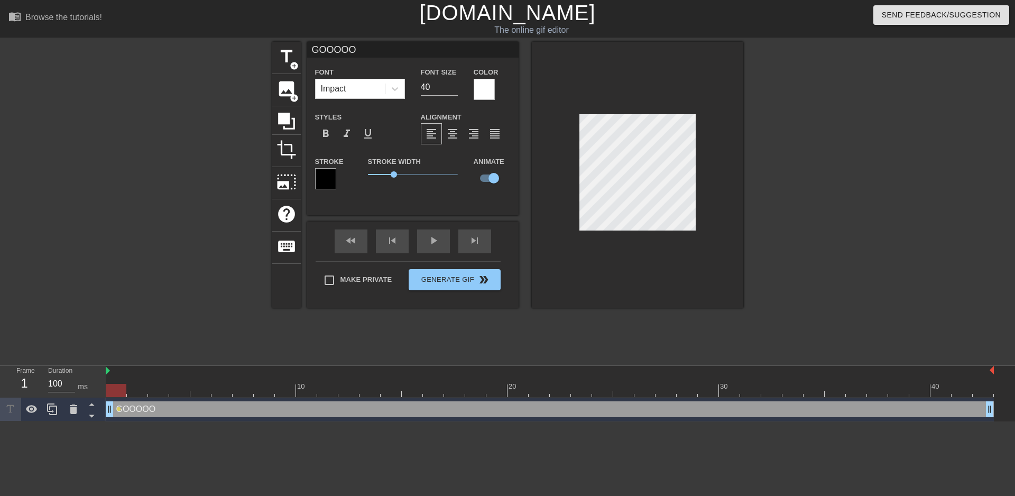
type input "GOOOOOO"
type textarea "GOOOOOO"
type input "GOOOOOOO"
type textarea "GOOOOOOO"
type input "GOOOOOOOO"
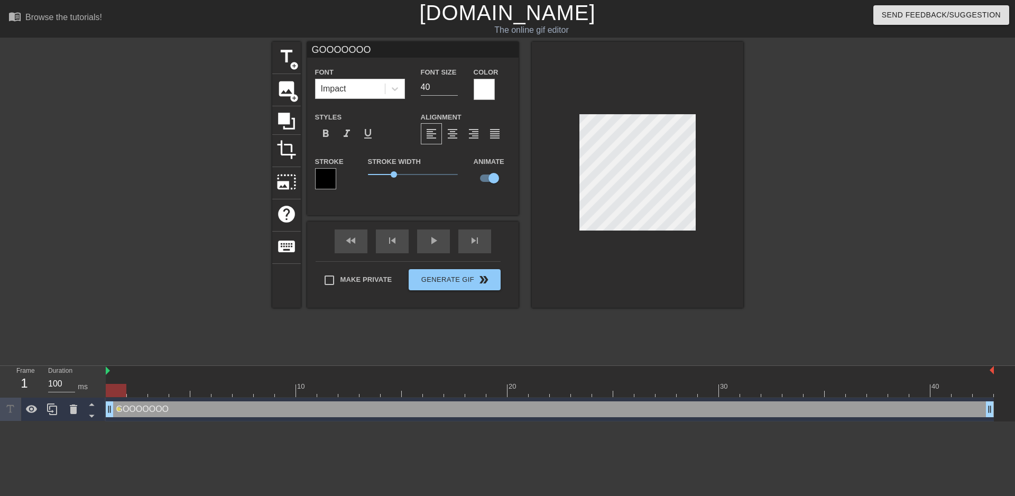
type textarea "GOOOOOOOO"
type input "GOOOOOOOOO"
type textarea "GOOOOOOOOO"
type input "GOOOOOOOOOO"
type textarea "GOOOOOOOOOO"
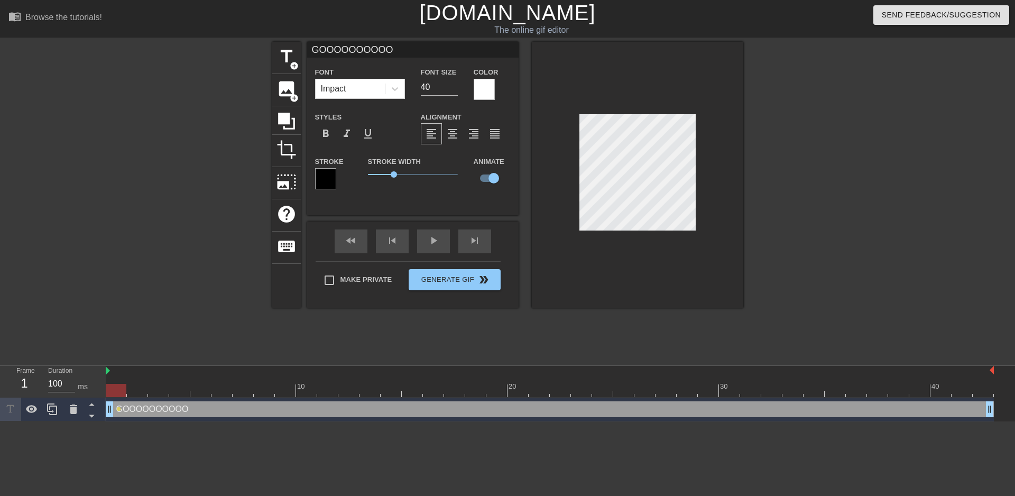
type input "GOOOOOOOOOOO"
type textarea "GOOOOOOOOOOO"
type input "GOOOOOOOOOOOO"
type textarea "GOOOOOOOOOOOO"
type input "GOOOOOOOOOOOOO"
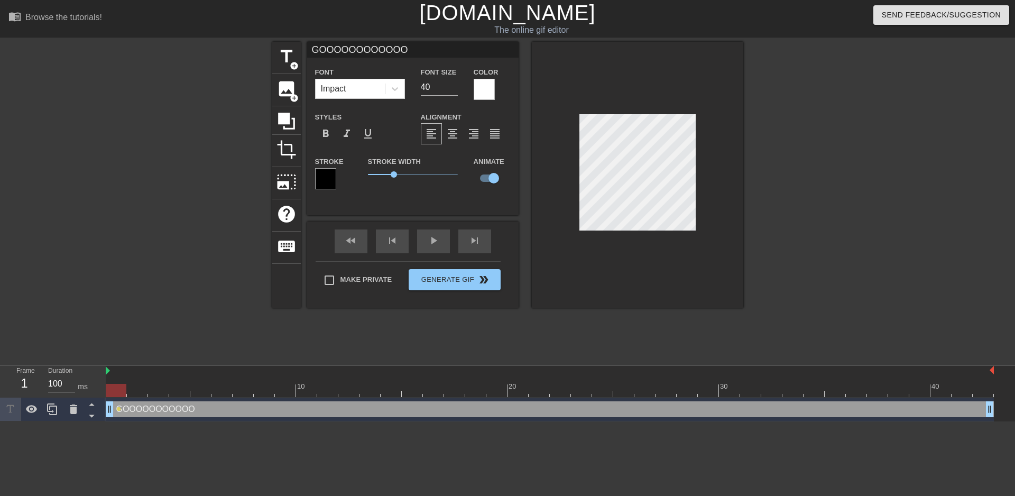
type textarea "GOOOOOOOOOOOOO"
type input "GOOOOOOOOOOOO"
type textarea "GOOOOOOOOOOOO"
type input "GOOOOOOOOOOO"
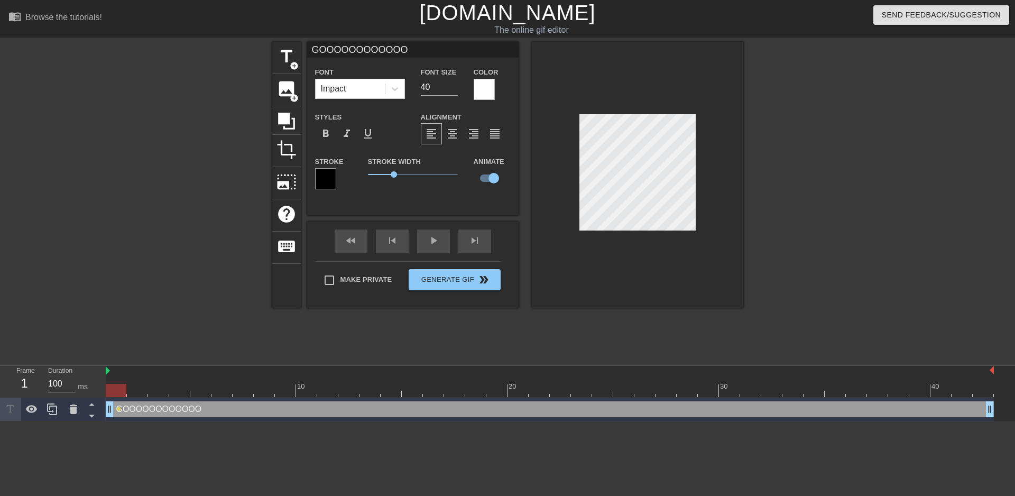
type textarea "GOOOOOOOOOOO"
type input "GOOOOOOOOOO"
type textarea "GOOOOOOOOOO"
type input "GOOOOOOOOO"
type textarea "GOOOOOOOOO"
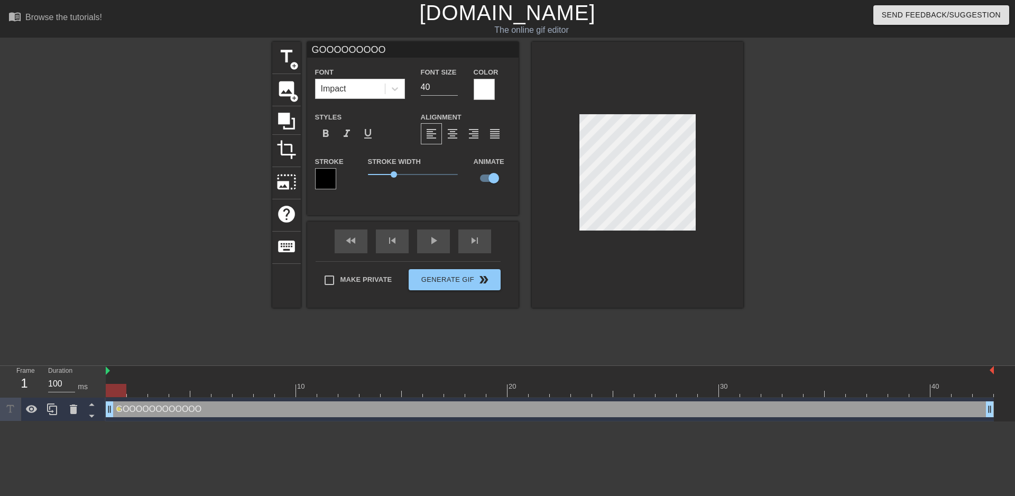
type input "GOOOOOOOO"
type textarea "GOOOOOOOO"
type input "GOOOOOOO"
type textarea "GOOOOOOO"
type input "GOOOOOO"
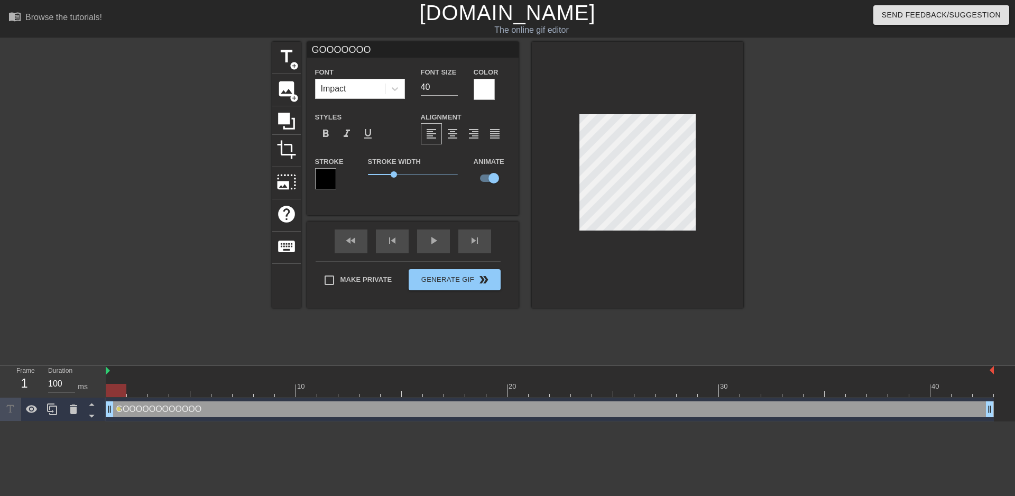
type textarea "GOOOOOO"
type input "GOOOOO"
type textarea "GOOOOO"
type input "GOOOO"
type textarea "GOOOO"
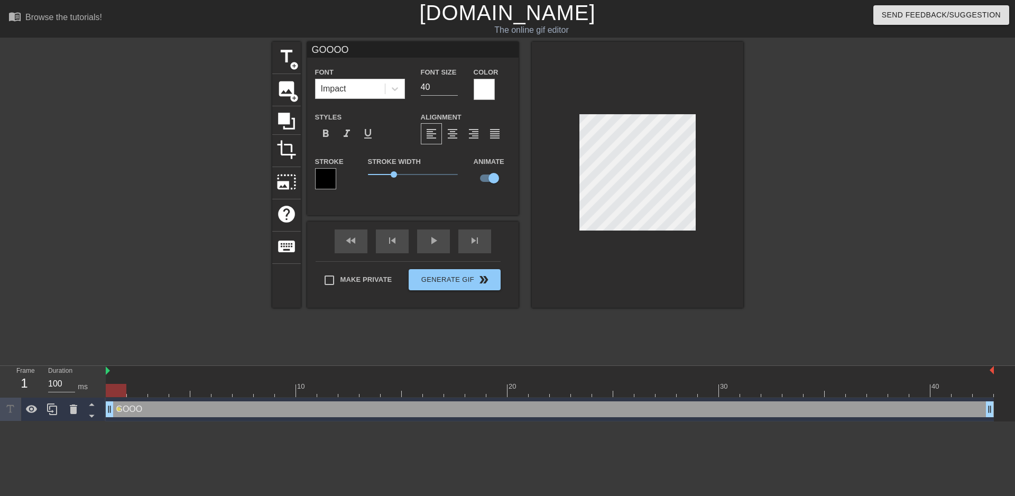
type input "GOOO"
type textarea "GOOO"
type input "GOO"
type textarea "GOO"
type input "GO"
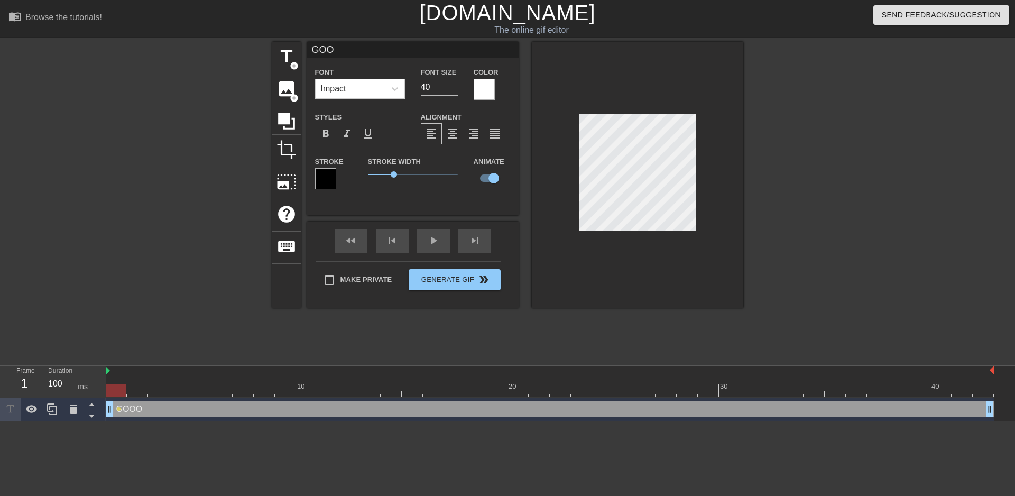
type textarea "GO"
type input "G"
type textarea "G"
type input "G"
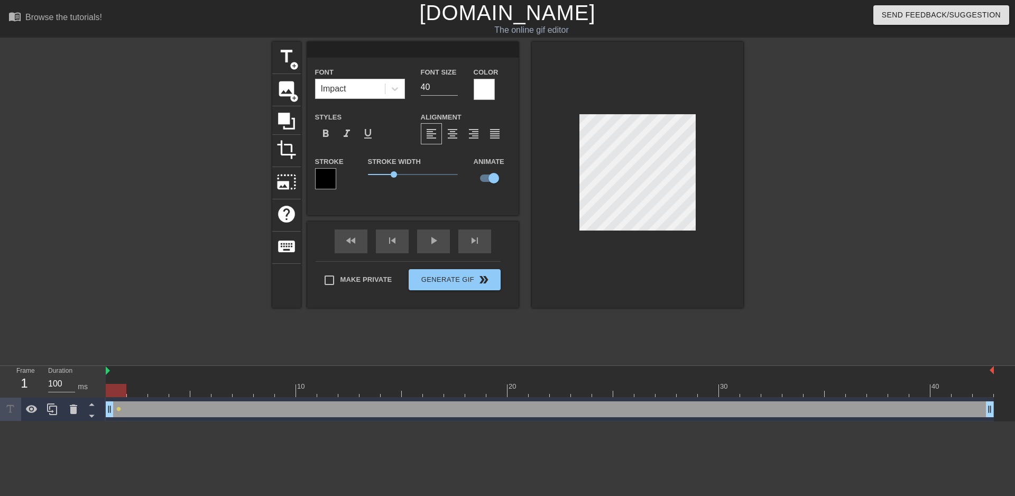
type textarea "G"
type input "GO"
type textarea "GO"
type input "GOO"
type textarea "GOO"
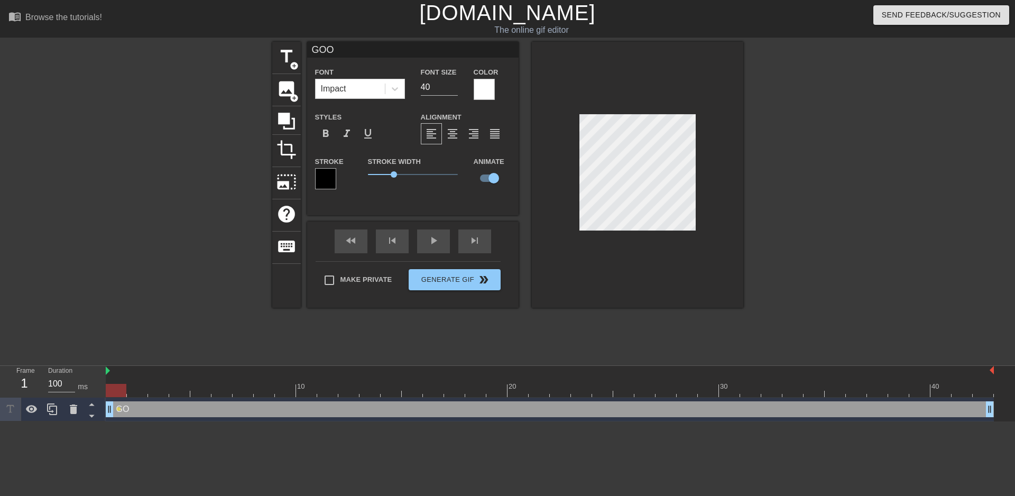
type input "GOOO"
type textarea "GOOO"
type input "GOOOO"
type textarea "GOOOO"
type input "GOOOOO"
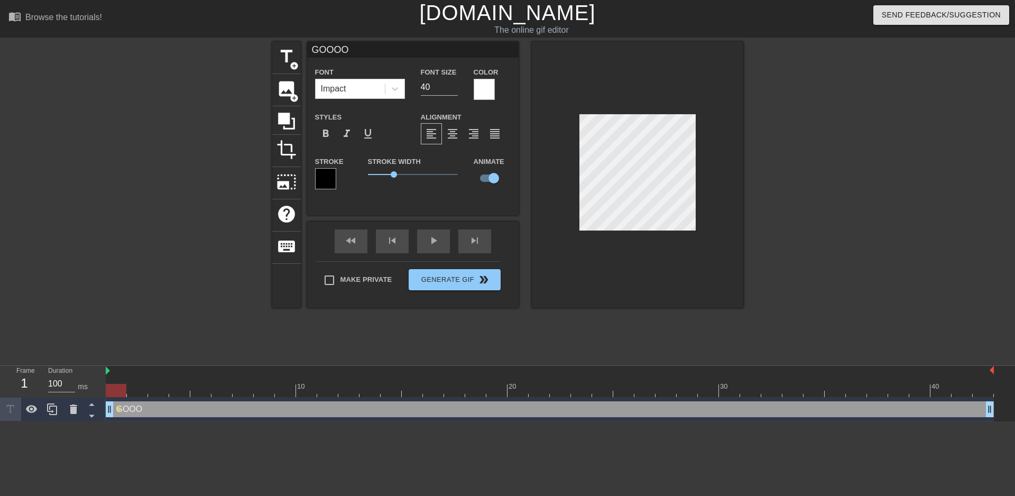
type textarea "GOOOOO"
type input "GOOOOOO"
type textarea "GOOOOOO"
type input "GOOOOOOD"
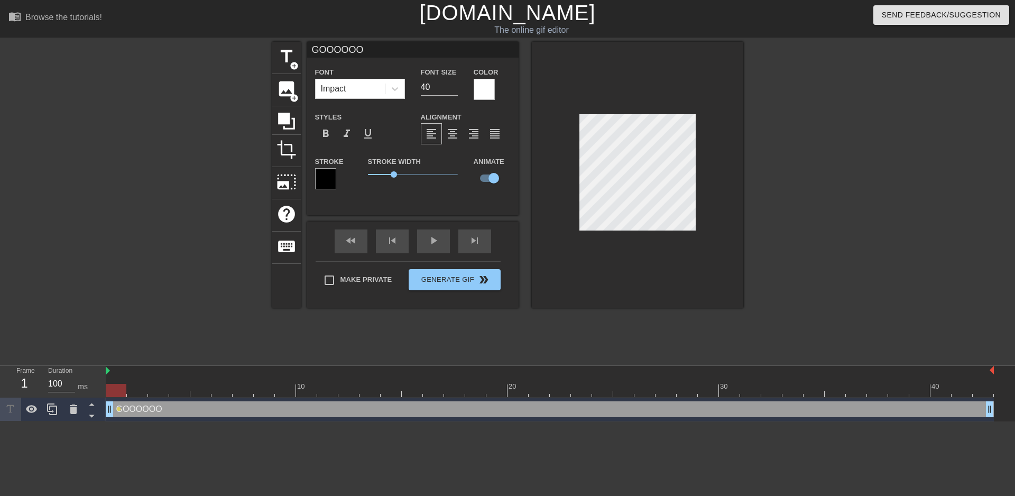
type textarea "GOOOOOOD"
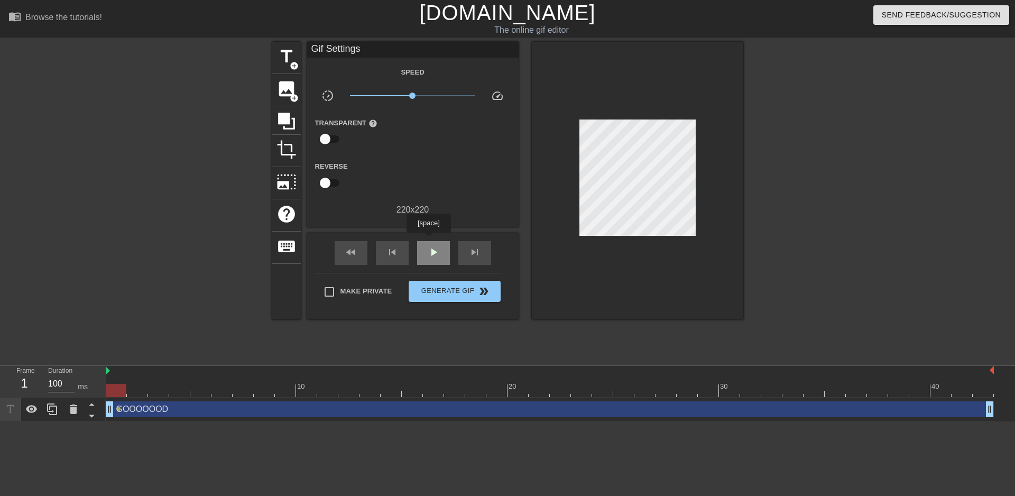
click at [428, 241] on div "play_arrow" at bounding box center [433, 253] width 33 height 24
click at [439, 253] on span "pause" at bounding box center [433, 252] width 13 height 13
click at [392, 255] on span "skip_previous" at bounding box center [392, 252] width 13 height 13
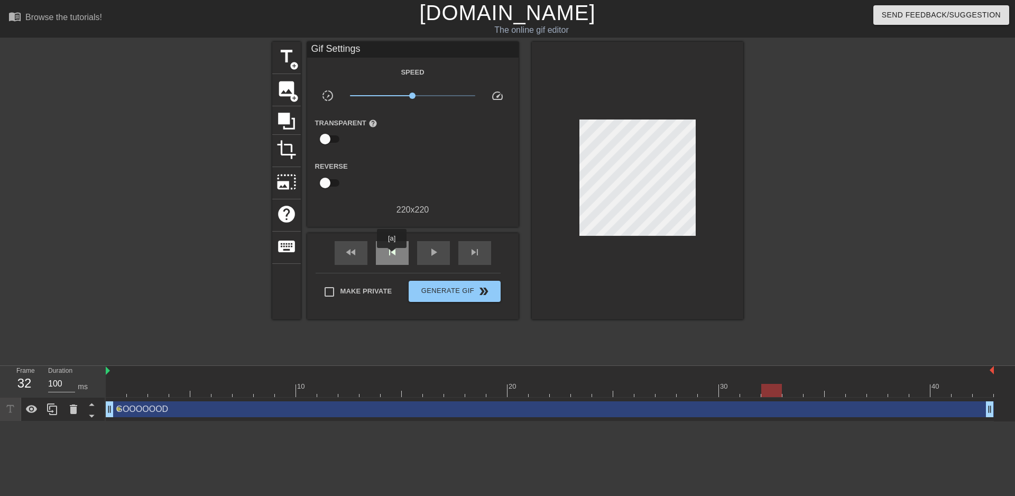
click at [392, 255] on span "skip_previous" at bounding box center [392, 252] width 13 height 13
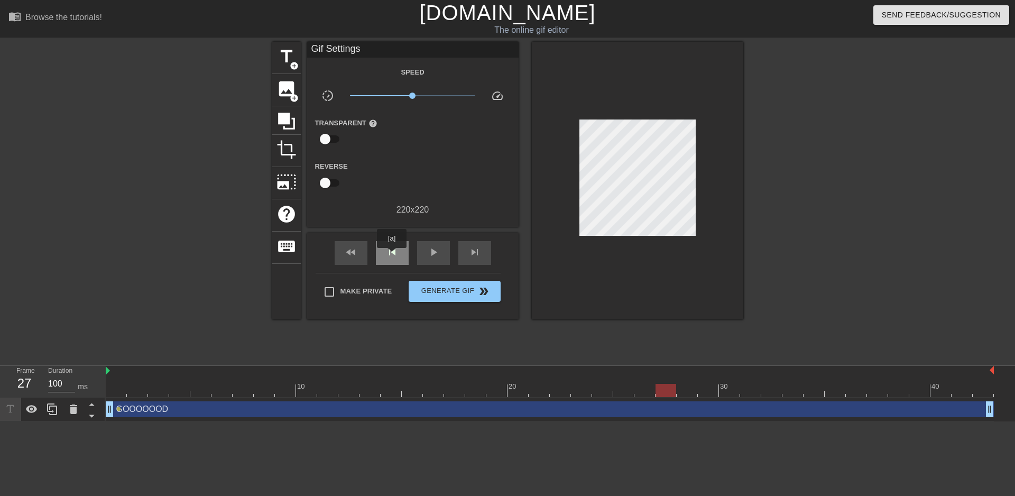
click at [392, 255] on span "skip_previous" at bounding box center [392, 252] width 13 height 13
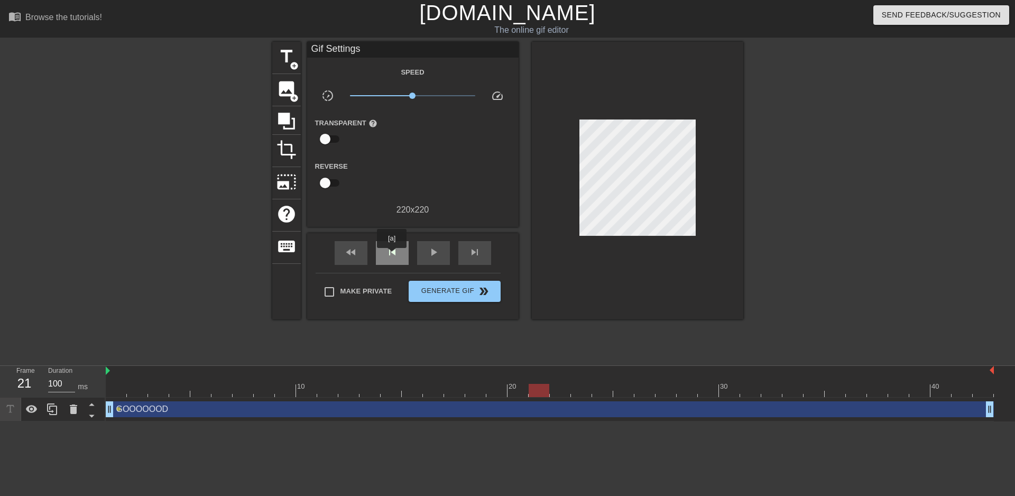
click at [392, 255] on span "skip_previous" at bounding box center [392, 252] width 13 height 13
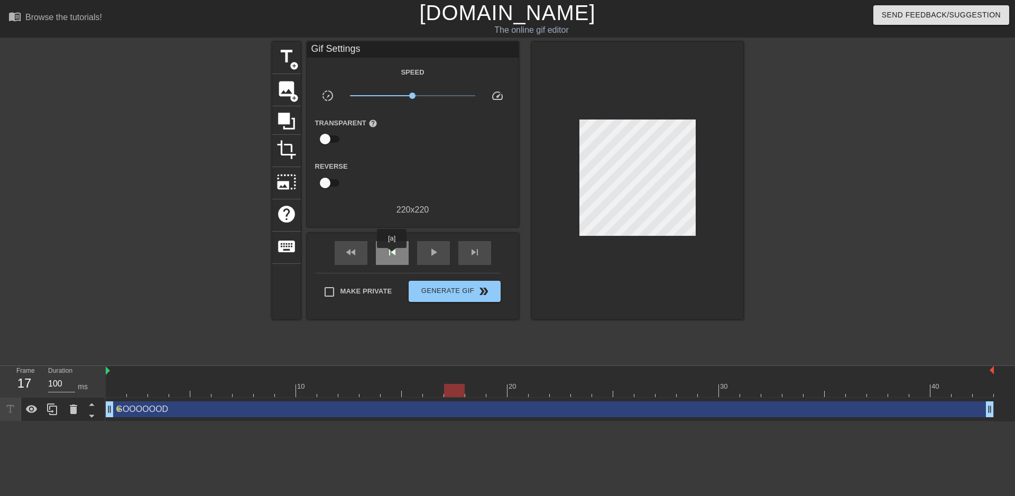
click at [392, 255] on span "skip_previous" at bounding box center [392, 252] width 13 height 13
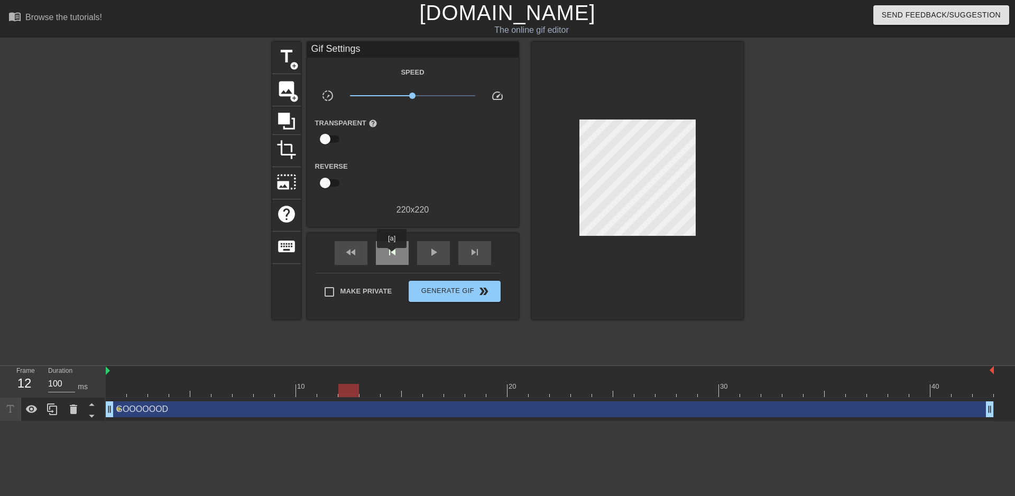
click at [392, 255] on span "skip_previous" at bounding box center [392, 252] width 13 height 13
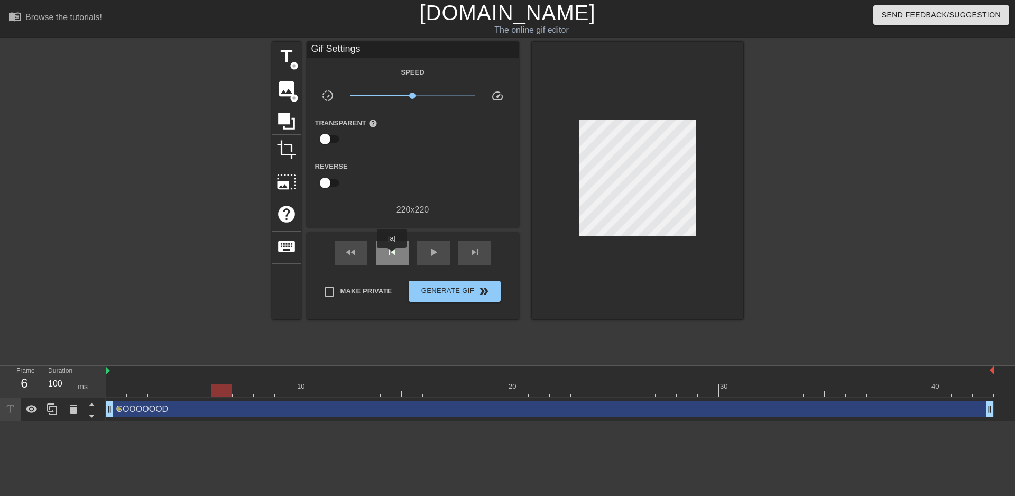
click at [392, 255] on span "skip_previous" at bounding box center [392, 252] width 13 height 13
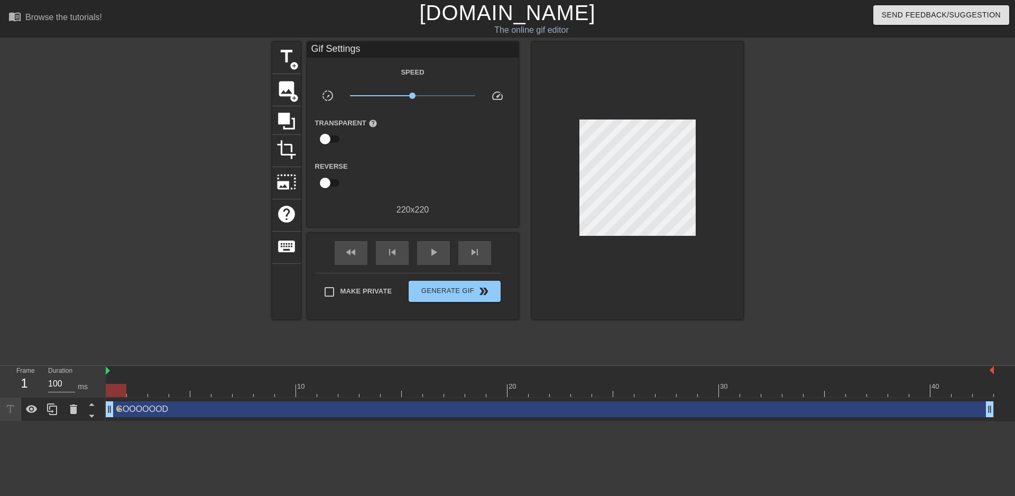
click at [405, 410] on div "GOOOOOOD drag_handle drag_handle" at bounding box center [550, 409] width 888 height 16
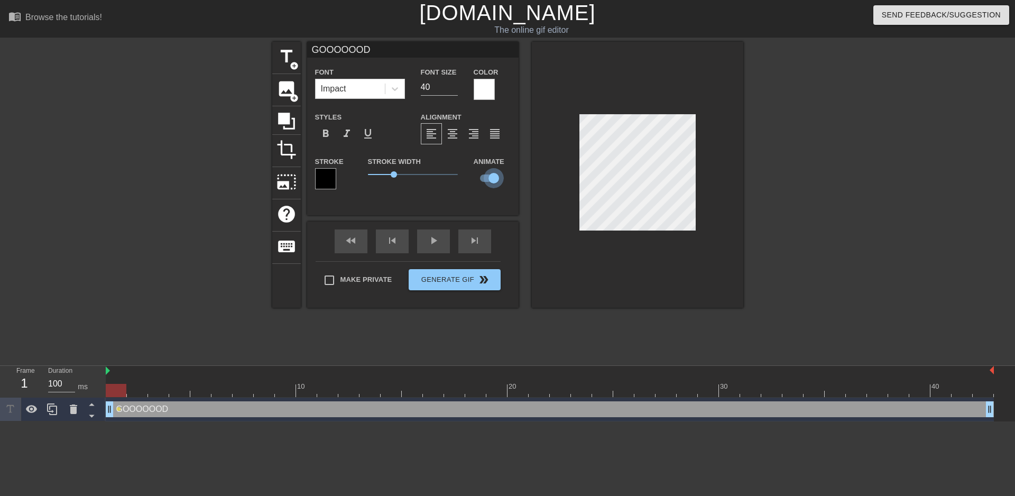
click at [494, 176] on input "checkbox" at bounding box center [494, 178] width 60 height 20
click at [494, 176] on input "checkbox" at bounding box center [484, 178] width 60 height 20
checkbox input "true"
click at [287, 217] on span "help" at bounding box center [287, 214] width 20 height 20
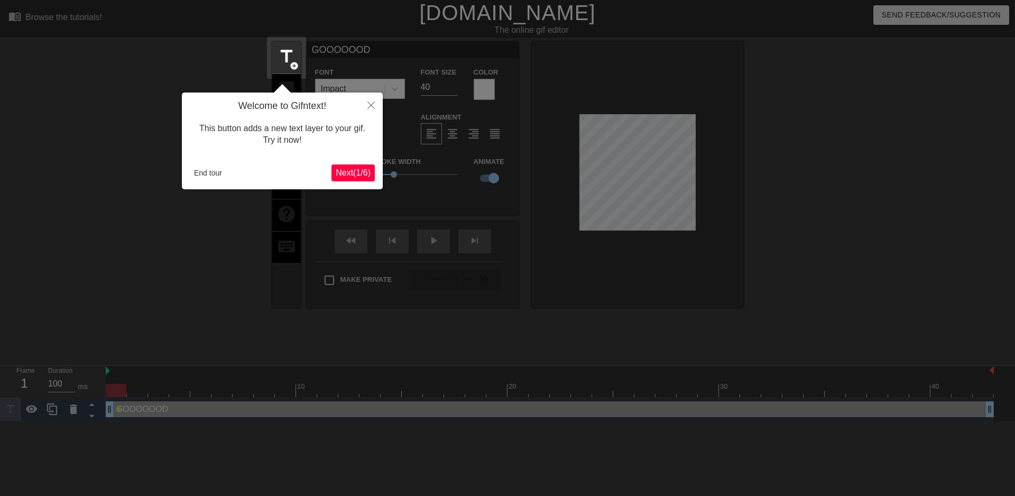
click at [342, 171] on span "Next ( 1 / 6 )" at bounding box center [353, 172] width 35 height 9
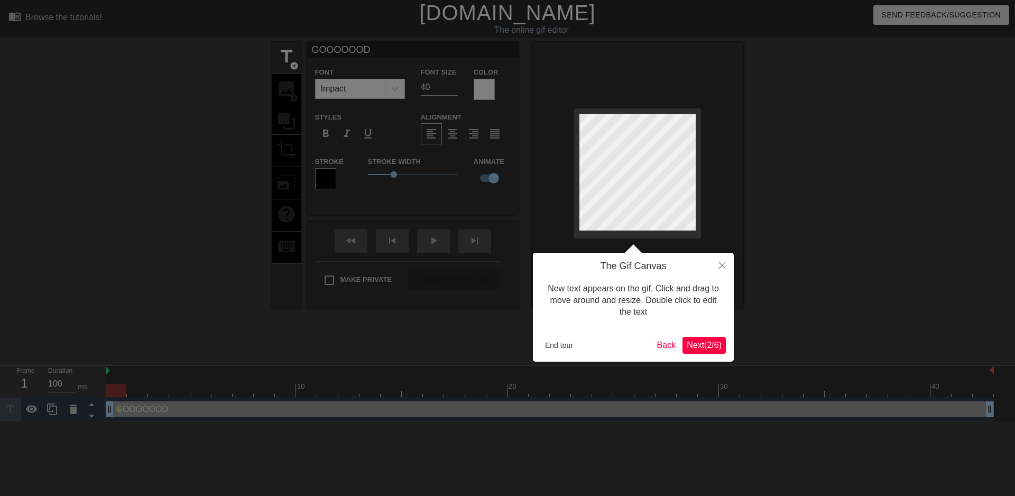
click at [699, 347] on span "Next ( 2 / 6 )" at bounding box center [704, 345] width 35 height 9
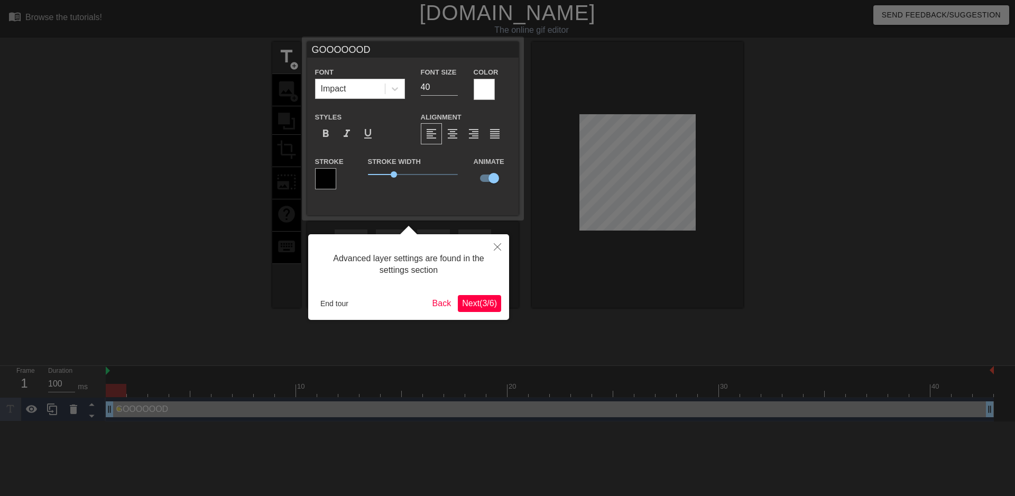
click at [489, 303] on span "Next ( 3 / 6 )" at bounding box center [479, 303] width 35 height 9
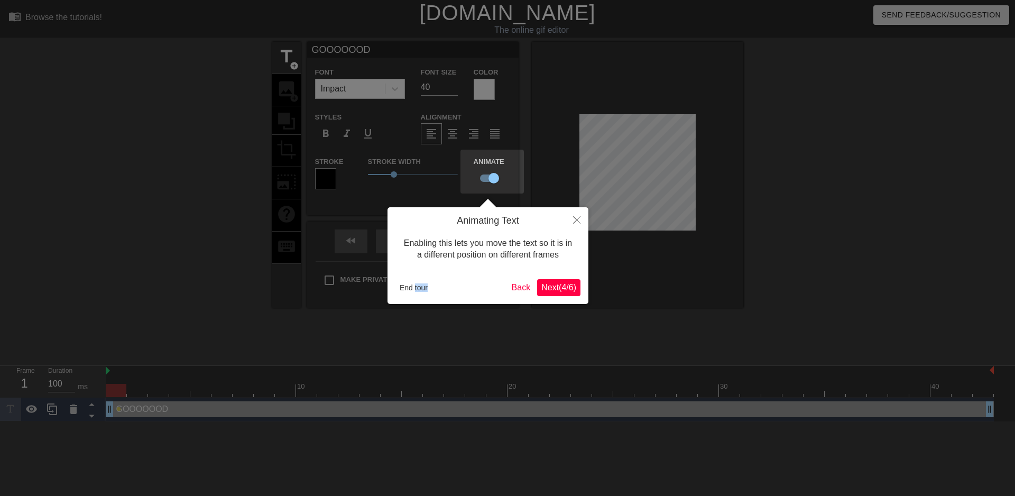
click at [489, 303] on div "Animating Text Enabling this lets you move the text so it is in a different pos…" at bounding box center [488, 255] width 201 height 97
click at [566, 284] on span "Next ( 4 / 6 )" at bounding box center [558, 287] width 35 height 9
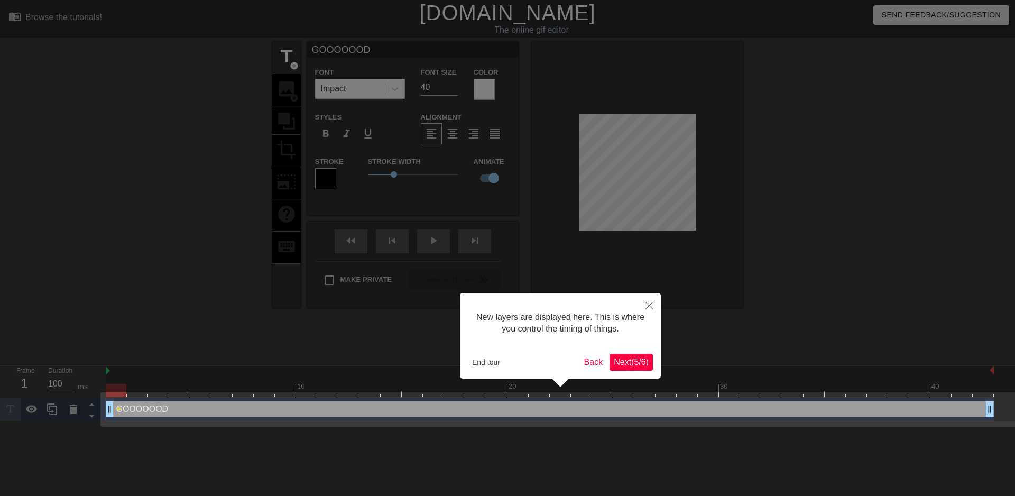
click at [622, 358] on span "Next ( 5 / 6 )" at bounding box center [631, 361] width 35 height 9
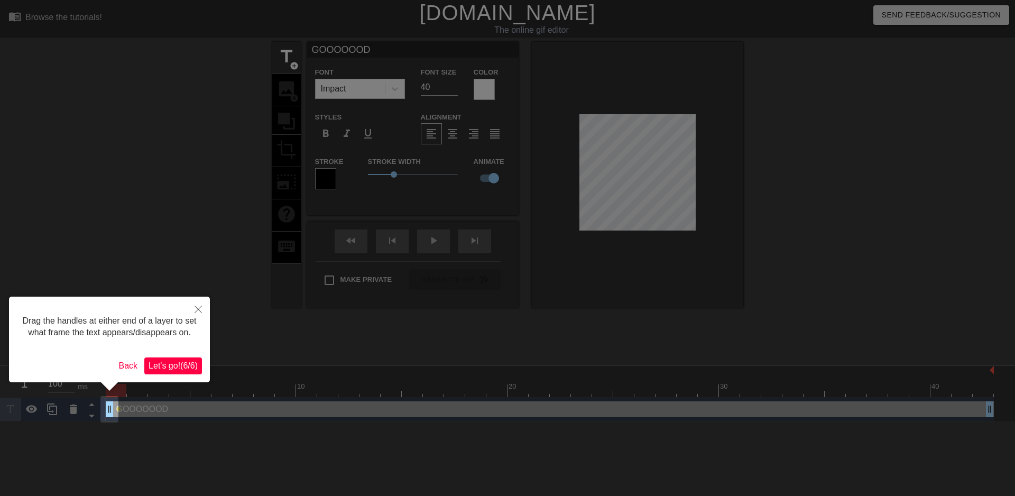
click at [185, 369] on span "Let's go! ( 6 / 6 )" at bounding box center [173, 365] width 49 height 9
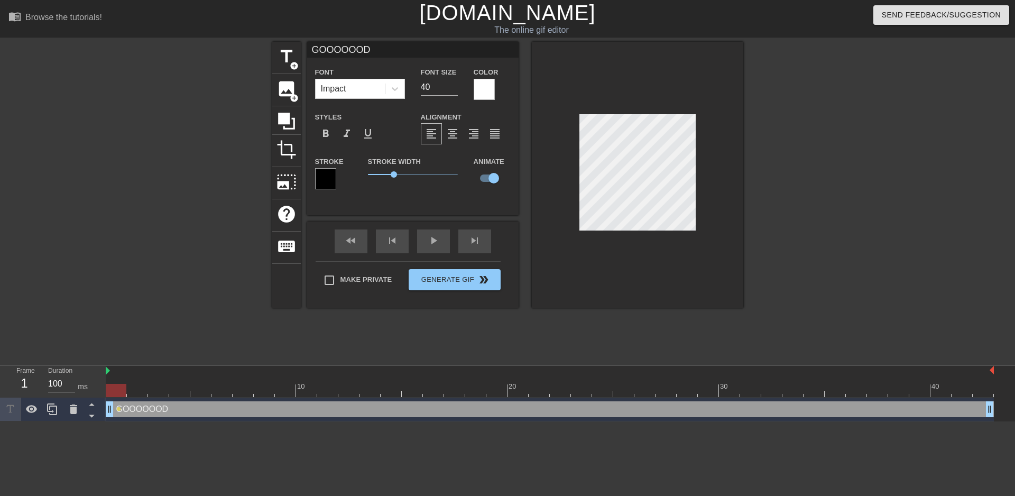
click at [185, 369] on div at bounding box center [550, 371] width 888 height 11
